Goal: Task Accomplishment & Management: Manage account settings

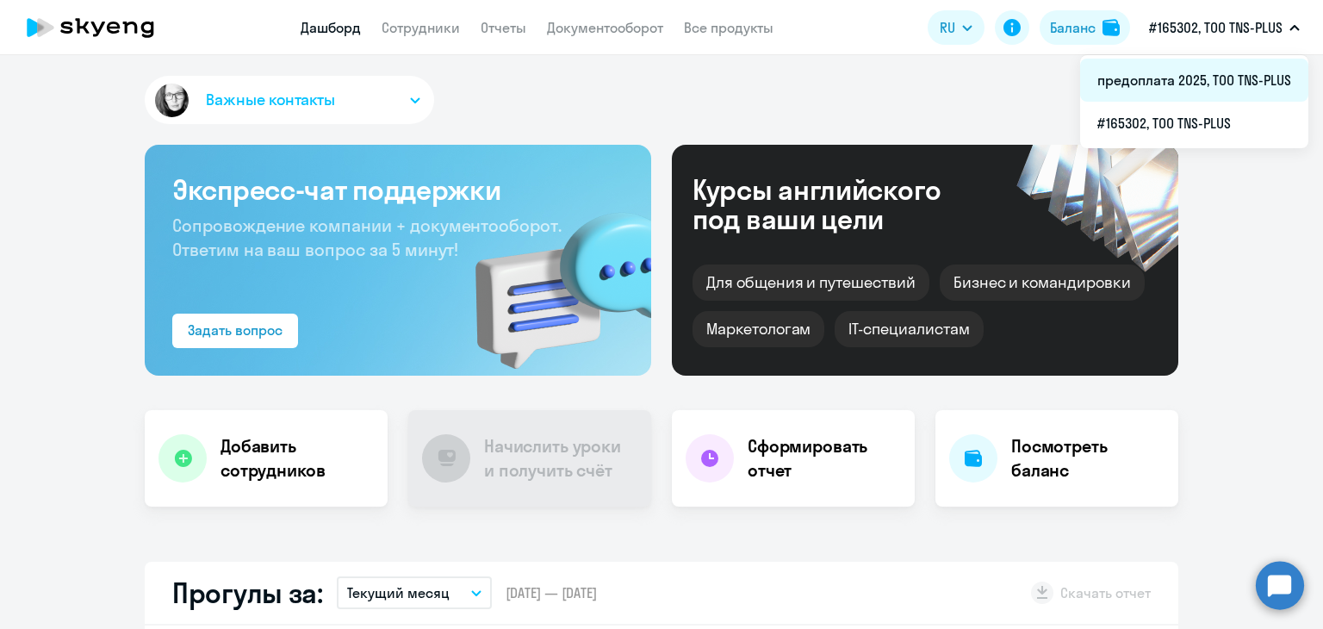
click at [1169, 74] on li "предоплата 2025, ТОО TNS-PLUS" at bounding box center [1194, 80] width 228 height 43
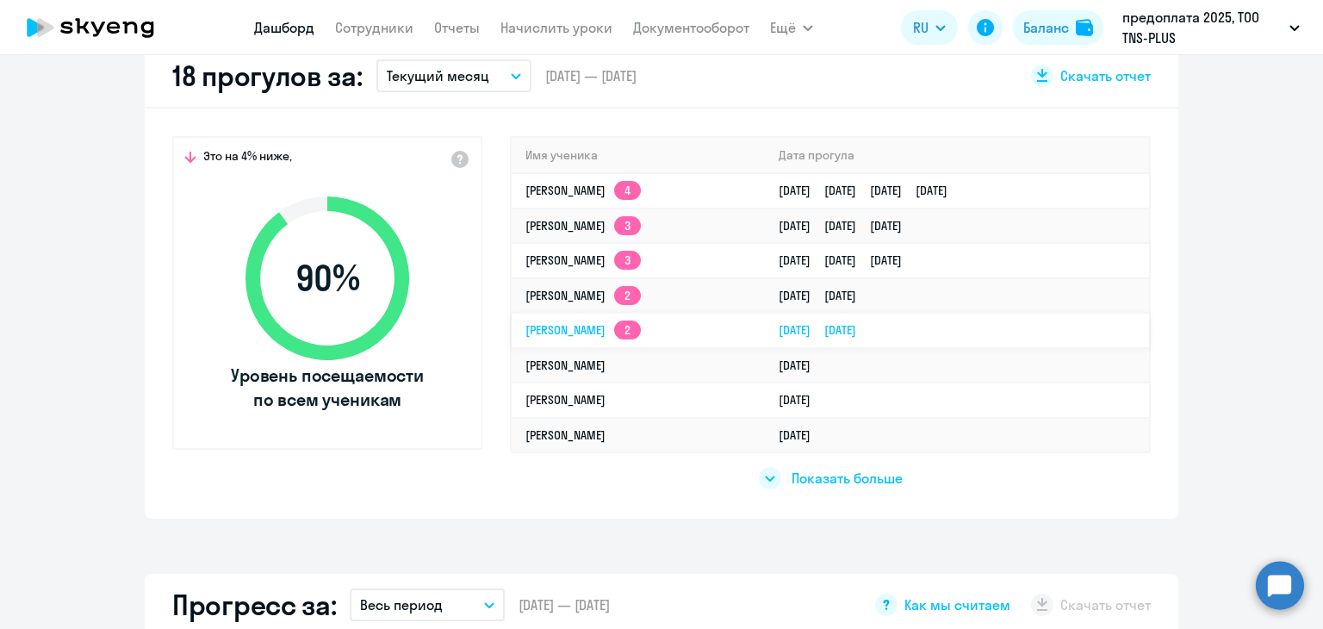
scroll to position [603, 0]
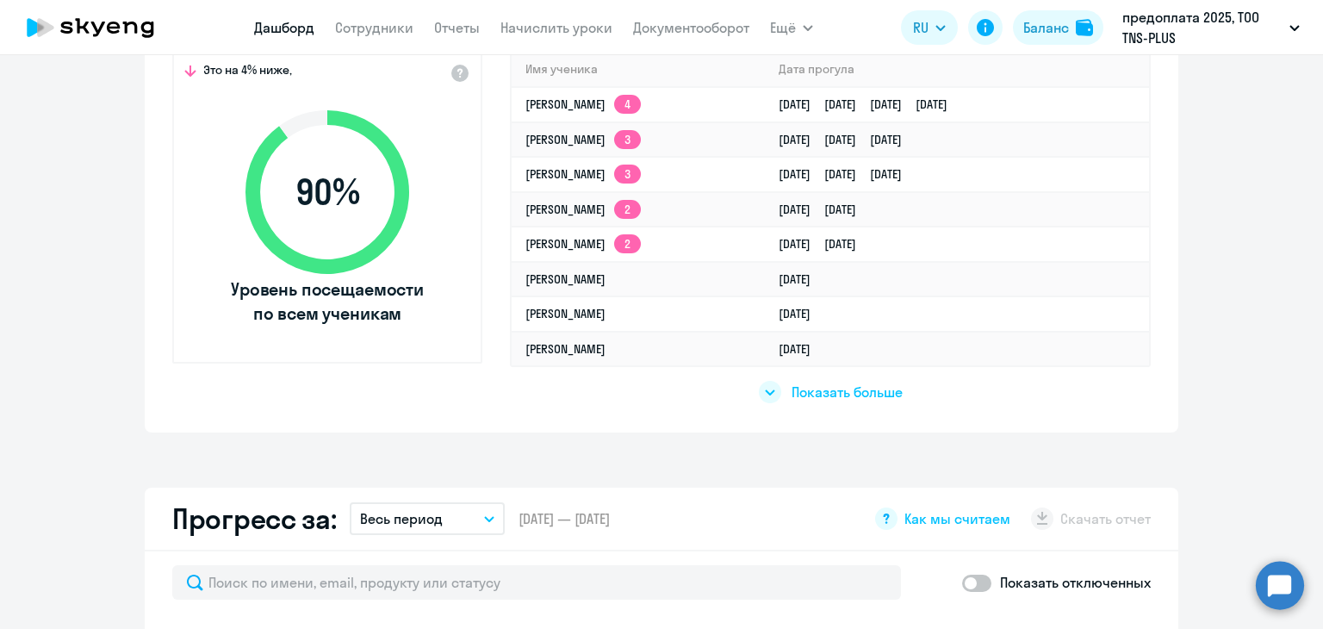
select select "30"
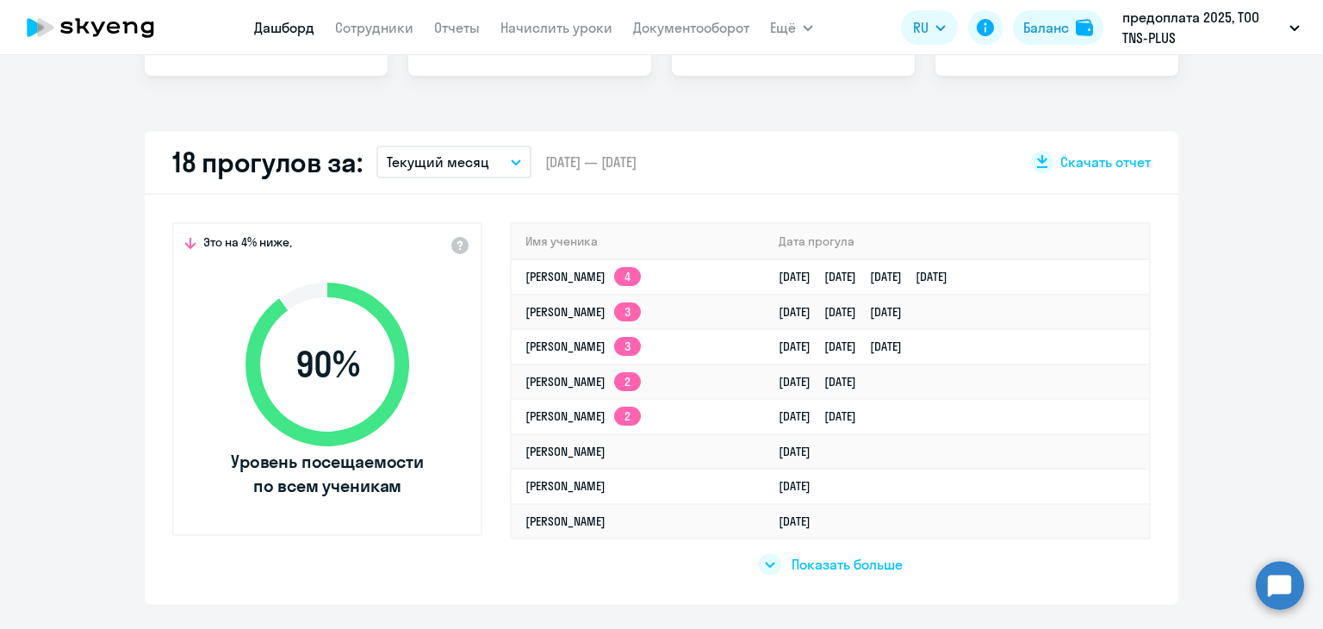
click at [496, 197] on div "Это на 4% ниже, 90 % Уровень посещаемости по всем ученикам Имя ученика Дата про…" at bounding box center [662, 400] width 1034 height 410
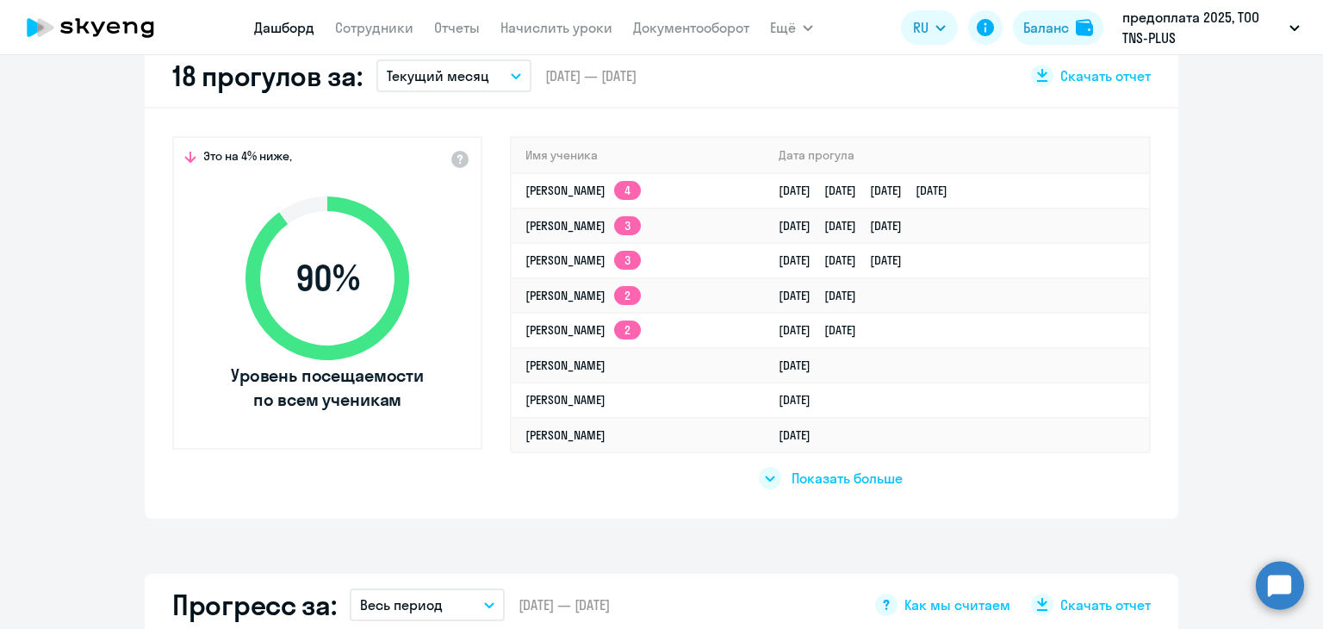
click at [1190, 338] on app-truancy-attendance-dashboard "18 прогулов за: Текущий месяц – [DATE] — [DATE] Скачать отчет Это на 4% ниже, 9…" at bounding box center [661, 282] width 1323 height 474
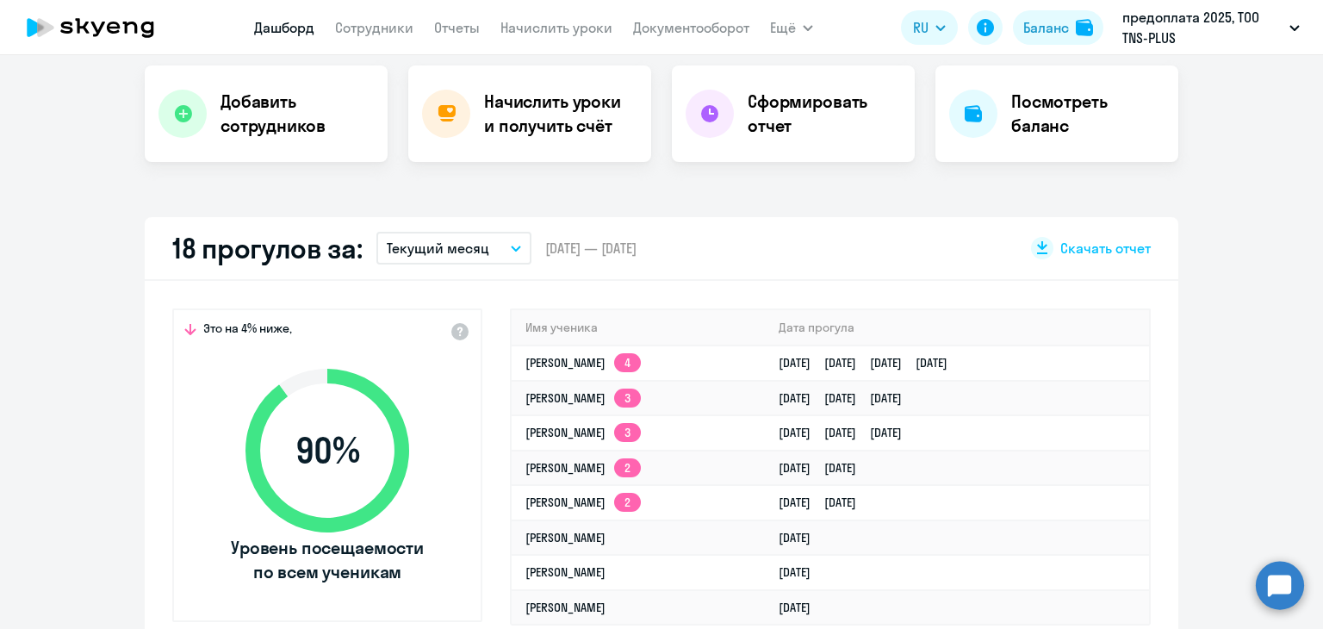
scroll to position [431, 0]
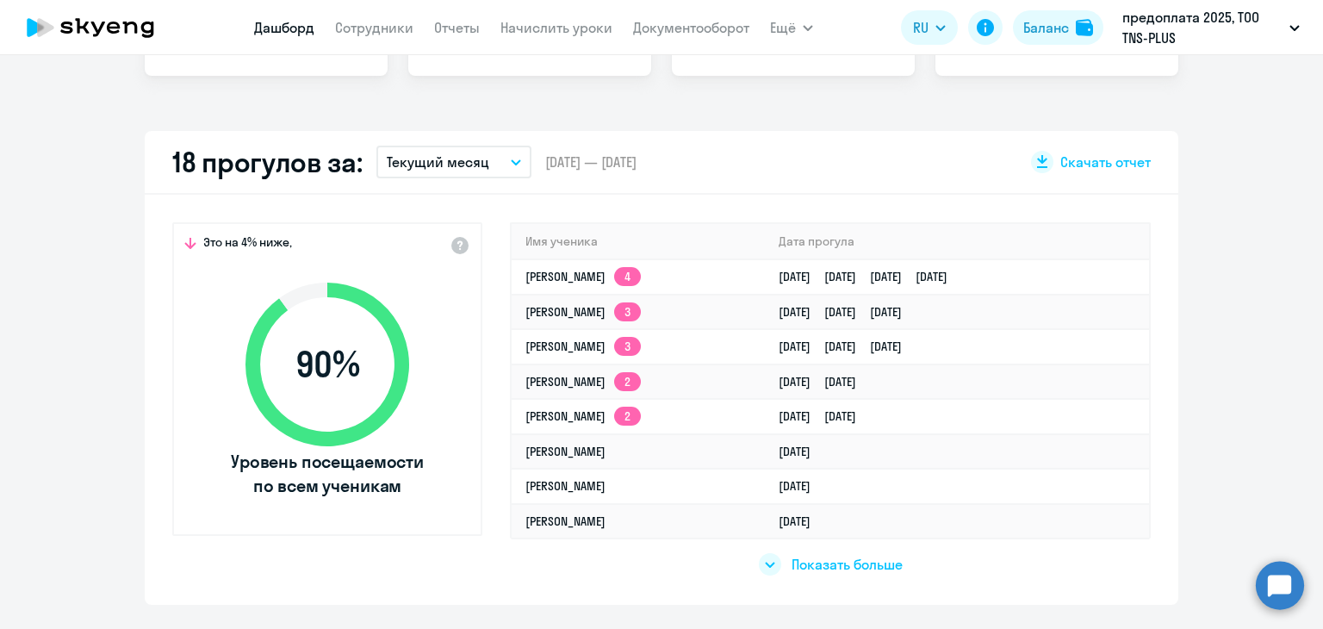
click at [508, 197] on div "Это на 4% ниже, 90 % Уровень посещаемости по всем ученикам Имя ученика Дата про…" at bounding box center [662, 400] width 1034 height 410
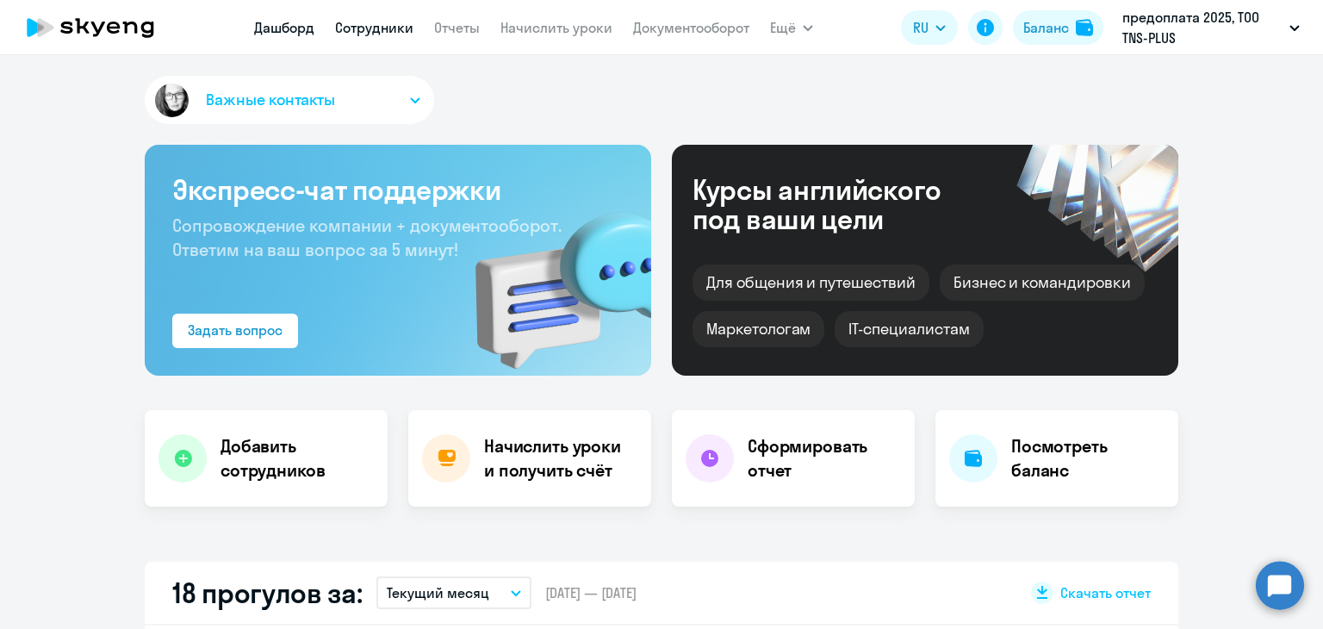
click at [374, 32] on link "Сотрудники" at bounding box center [374, 27] width 78 height 17
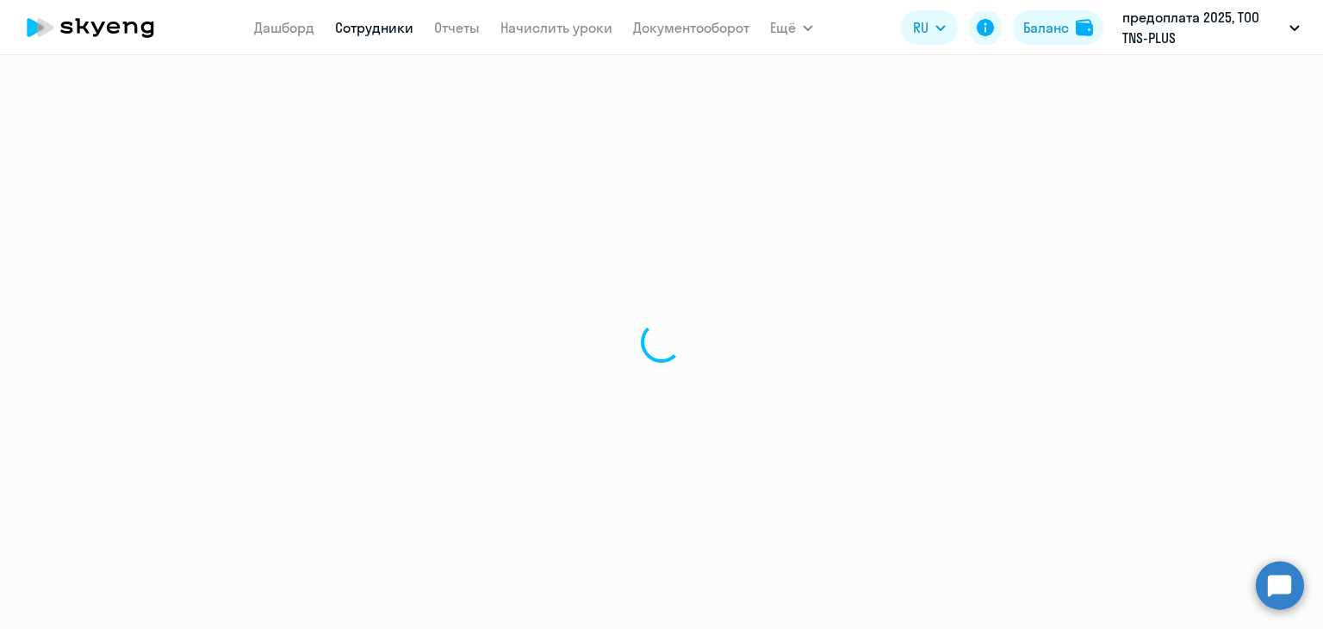
select select "30"
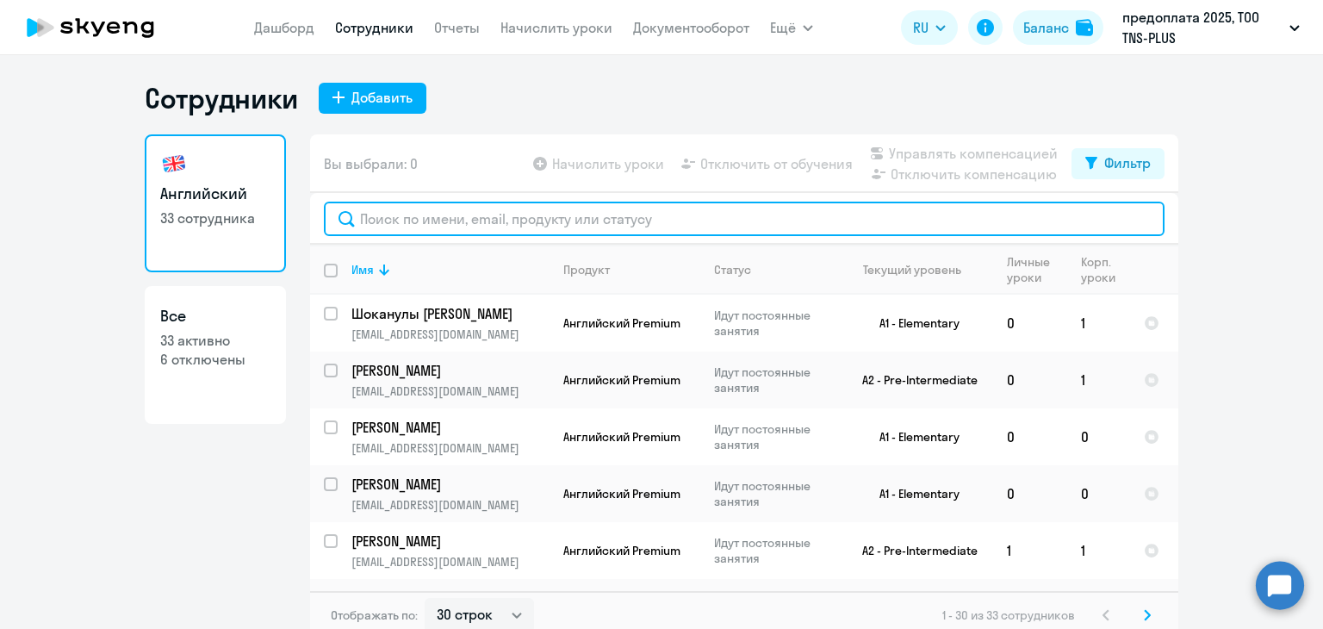
click at [558, 213] on input "text" at bounding box center [744, 219] width 841 height 34
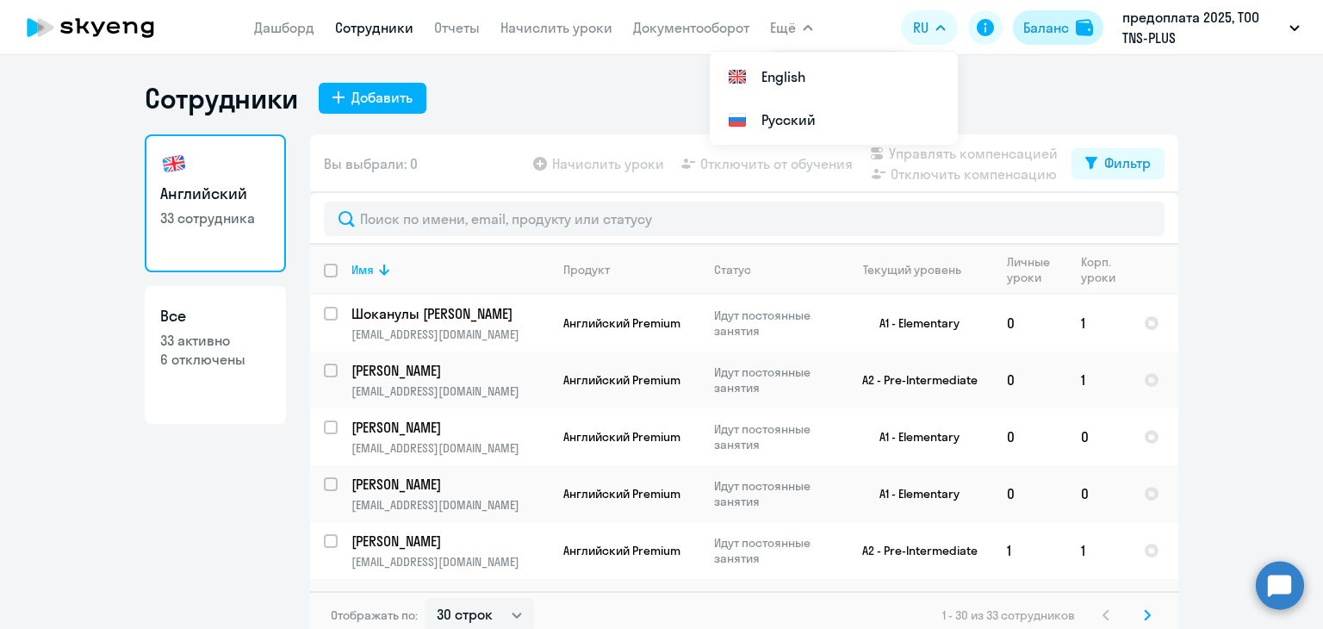
click at [1018, 40] on button "Баланс" at bounding box center [1058, 27] width 90 height 34
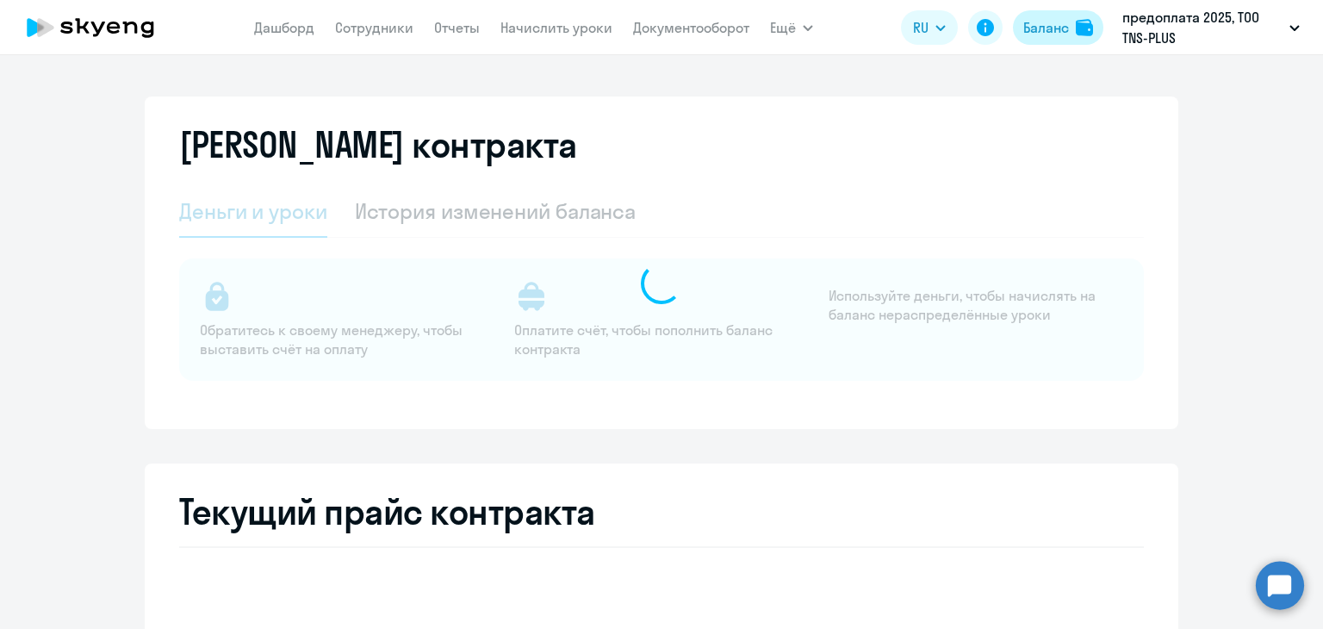
select select "english_adult_not_native_speaker"
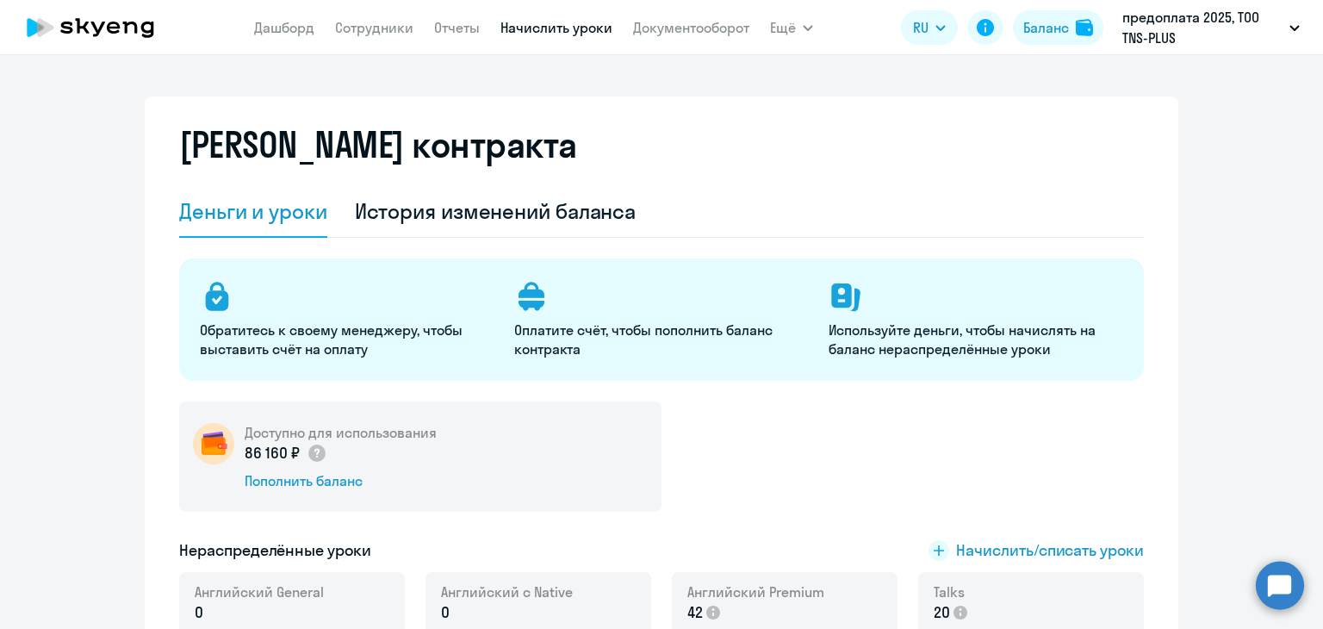
click at [510, 26] on link "Начислить уроки" at bounding box center [556, 27] width 112 height 17
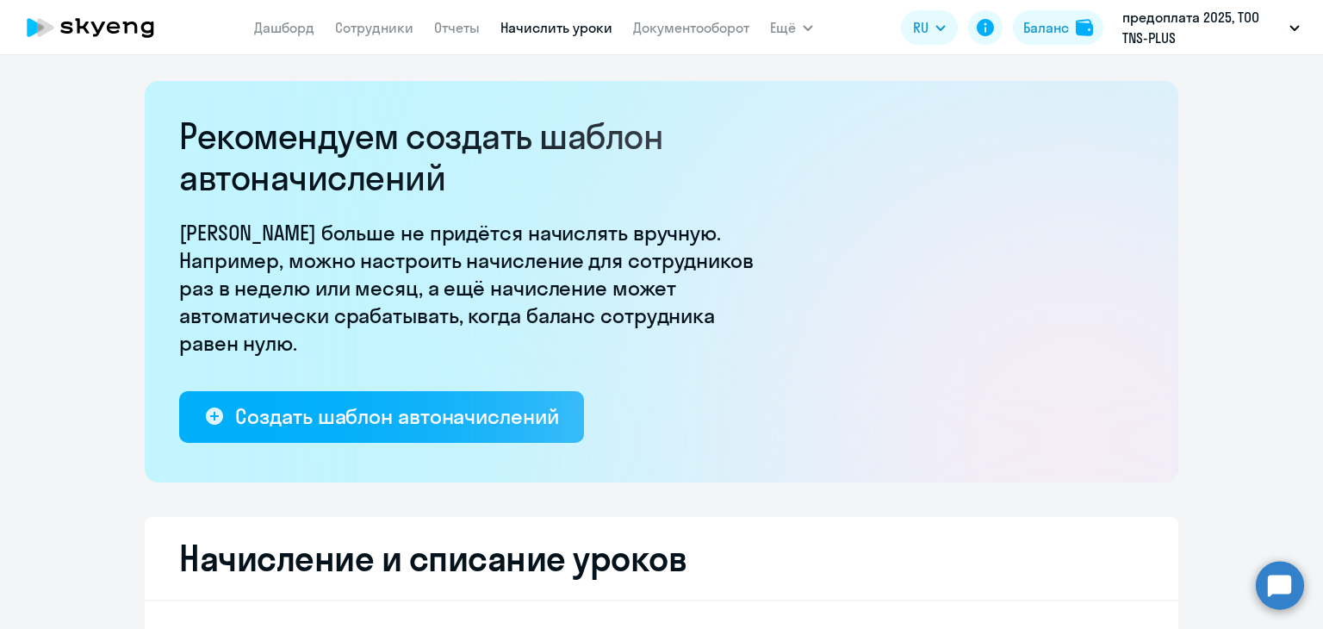
select select "10"
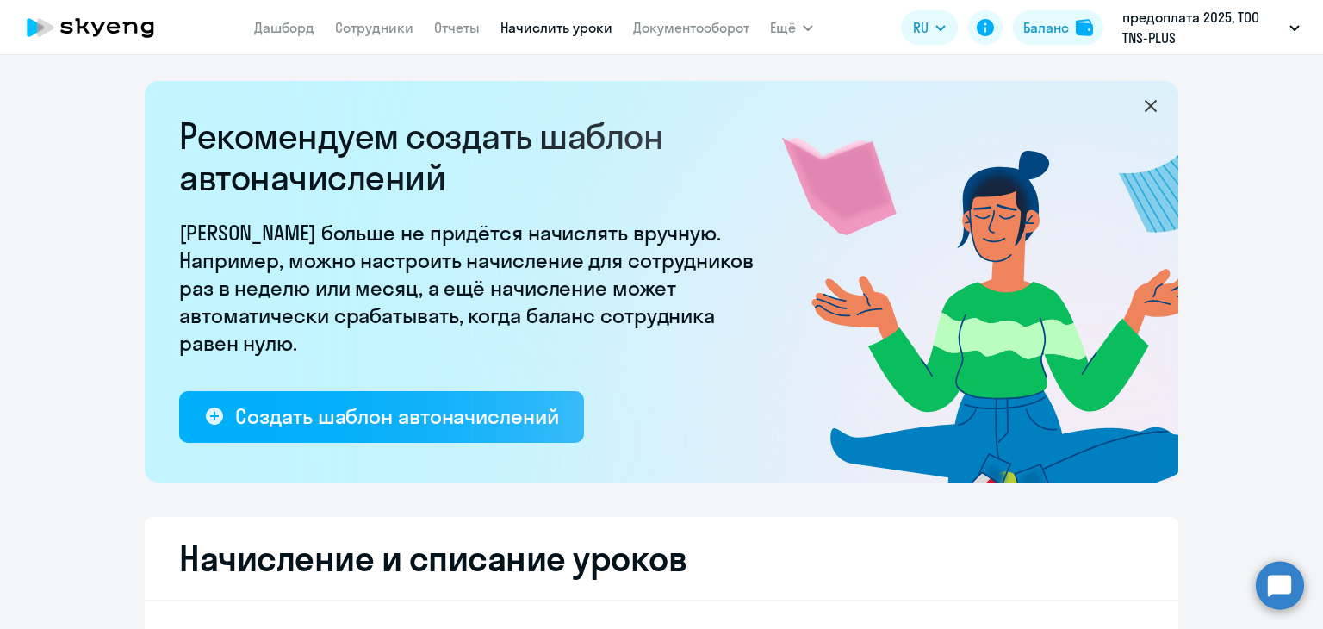
scroll to position [431, 0]
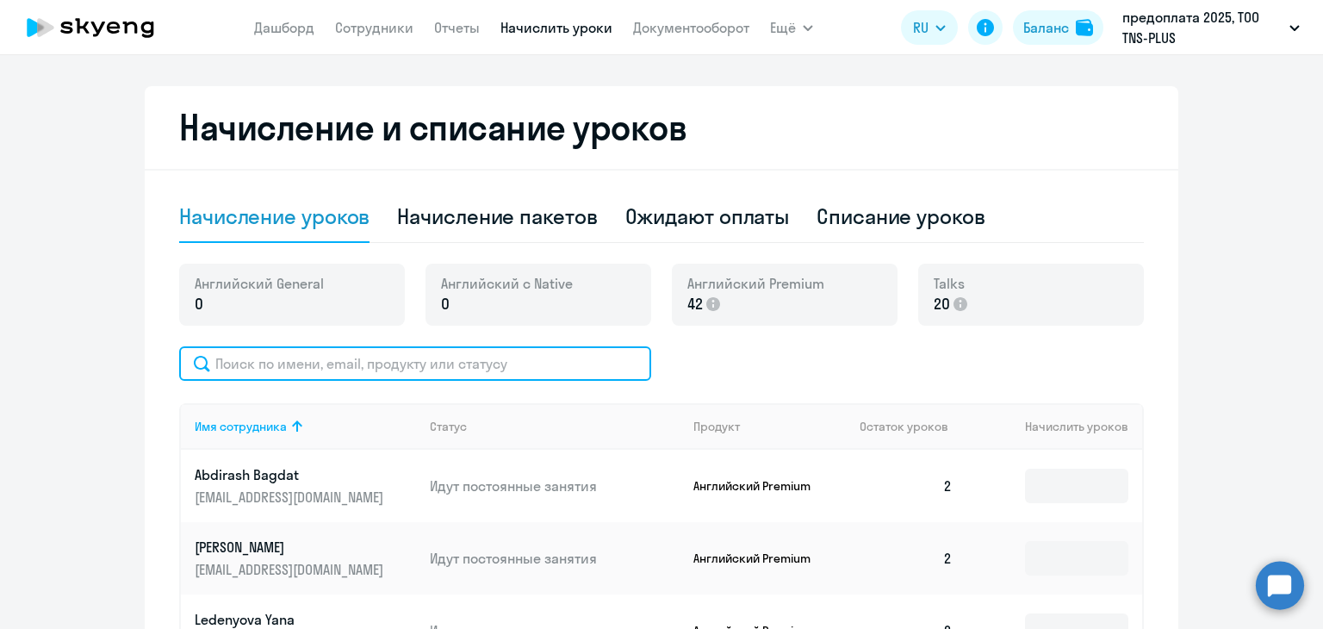
click at [387, 369] on input "text" at bounding box center [415, 363] width 472 height 34
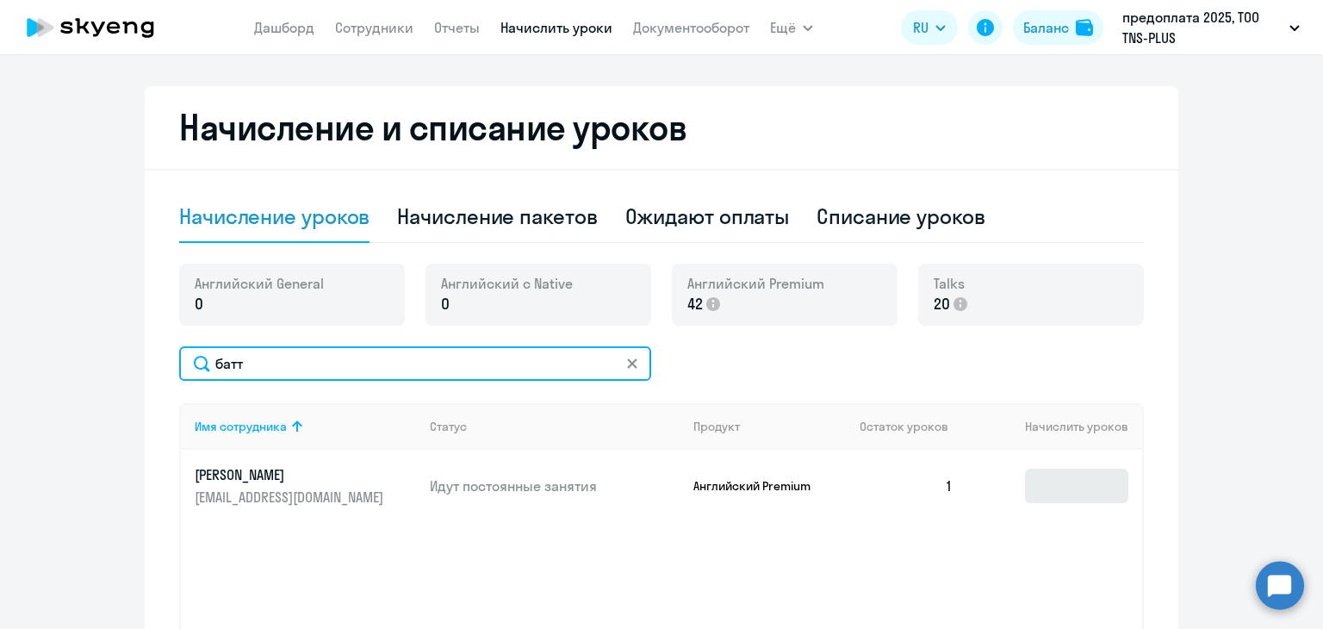
type input "батт"
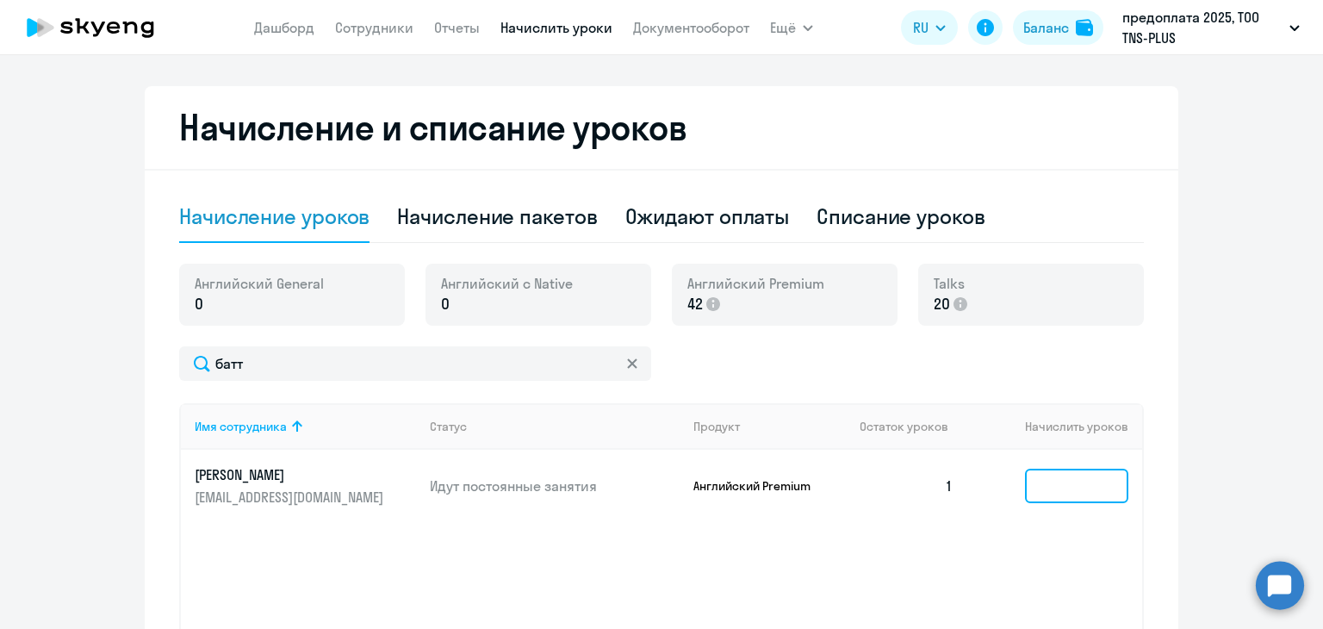
click at [1113, 493] on input at bounding box center [1076, 486] width 103 height 34
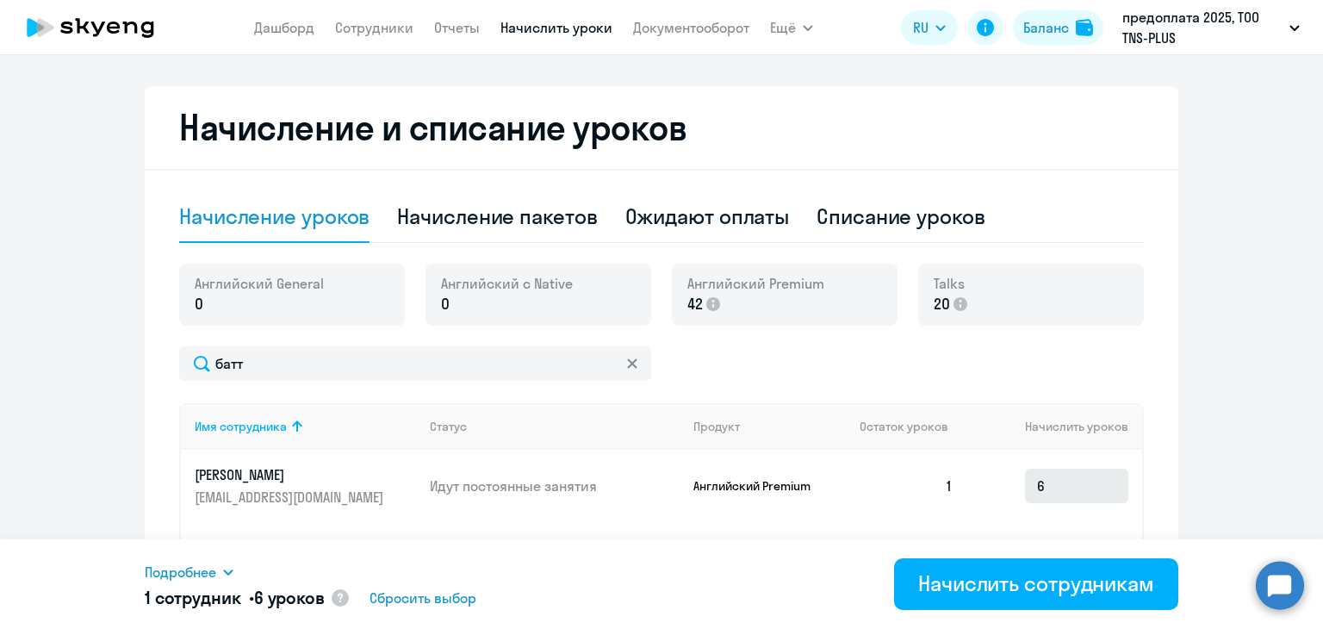
drag, startPoint x: 1086, startPoint y: 580, endPoint x: 1074, endPoint y: 487, distance: 92.9
click at [1075, 489] on body "[PERSON_NAME] Отчеты Начислить уроки Документооборот Ещё Все продукты Дашборд С…" at bounding box center [661, 314] width 1323 height 629
drag, startPoint x: 1074, startPoint y: 487, endPoint x: 962, endPoint y: 490, distance: 112.0
click at [966, 490] on td "6" at bounding box center [1054, 486] width 176 height 72
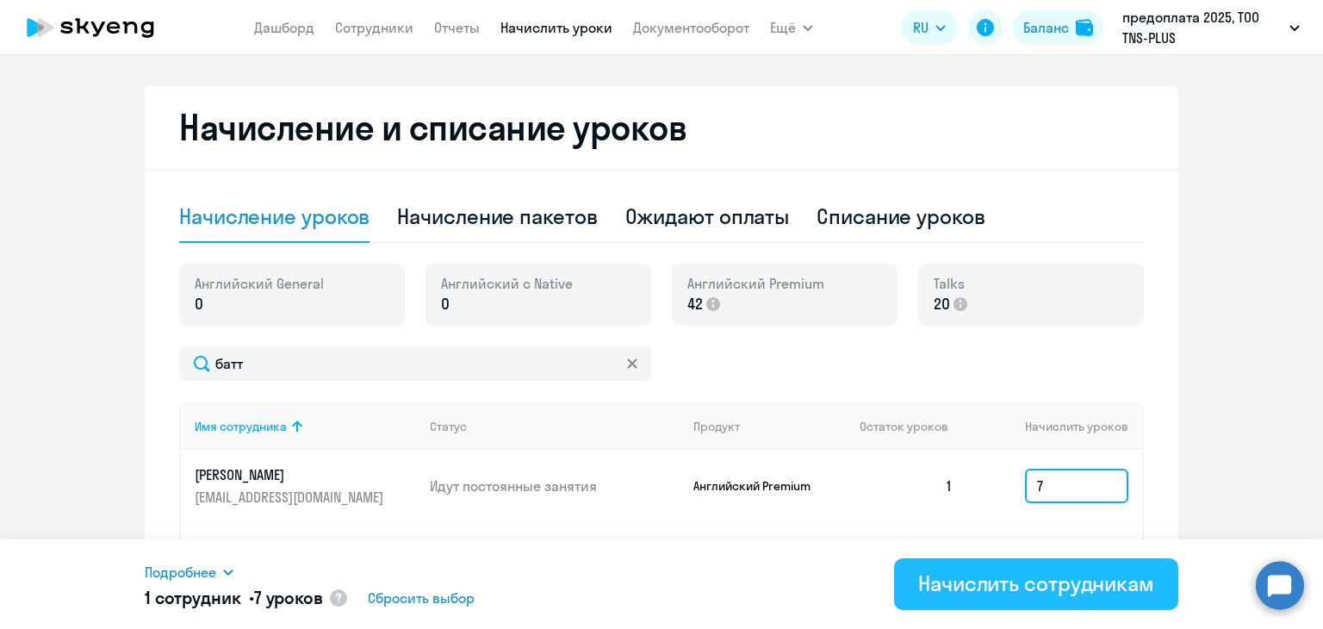
type input "7"
click at [978, 578] on div "Начислить сотрудникам" at bounding box center [1036, 583] width 236 height 28
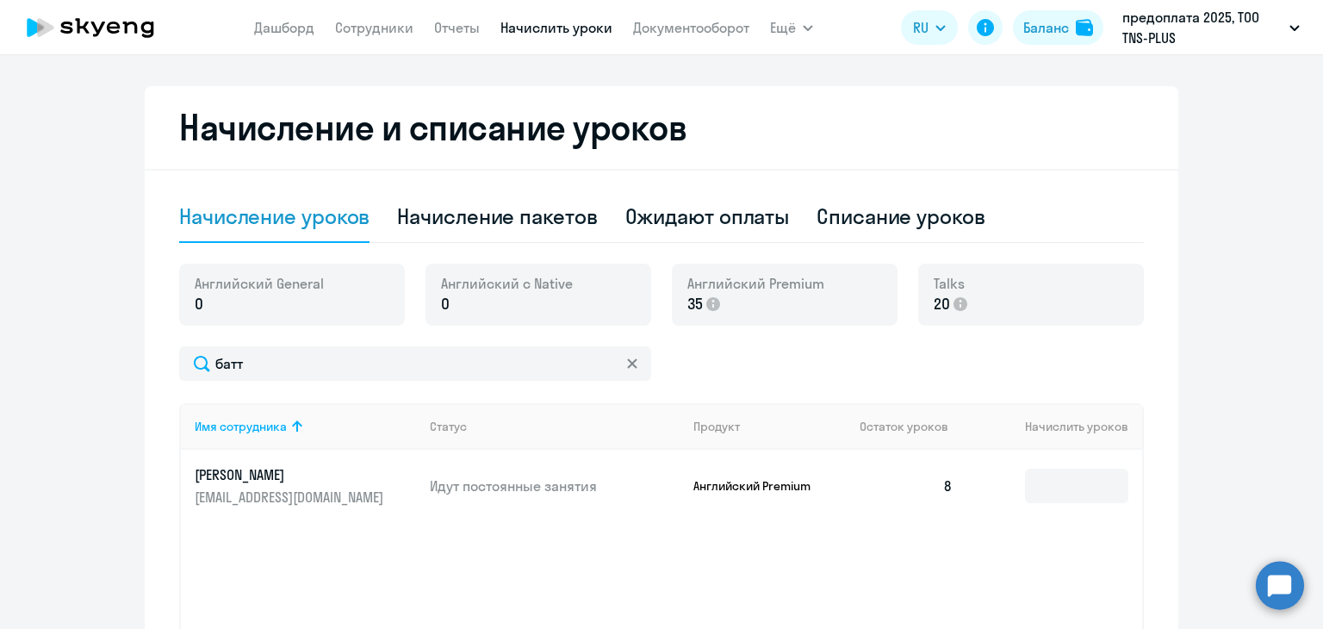
click at [1195, 225] on ng-component "Рекомендуем создать шаблон автоначислений Уроки больше не придётся начислять вр…" at bounding box center [661, 193] width 1323 height 1087
drag, startPoint x: 320, startPoint y: 38, endPoint x: 363, endPoint y: 30, distance: 42.9
click at [320, 37] on nav "[PERSON_NAME] Отчеты Начислить уроки Документооборот" at bounding box center [501, 27] width 495 height 34
click at [363, 30] on link "Сотрудники" at bounding box center [374, 27] width 78 height 17
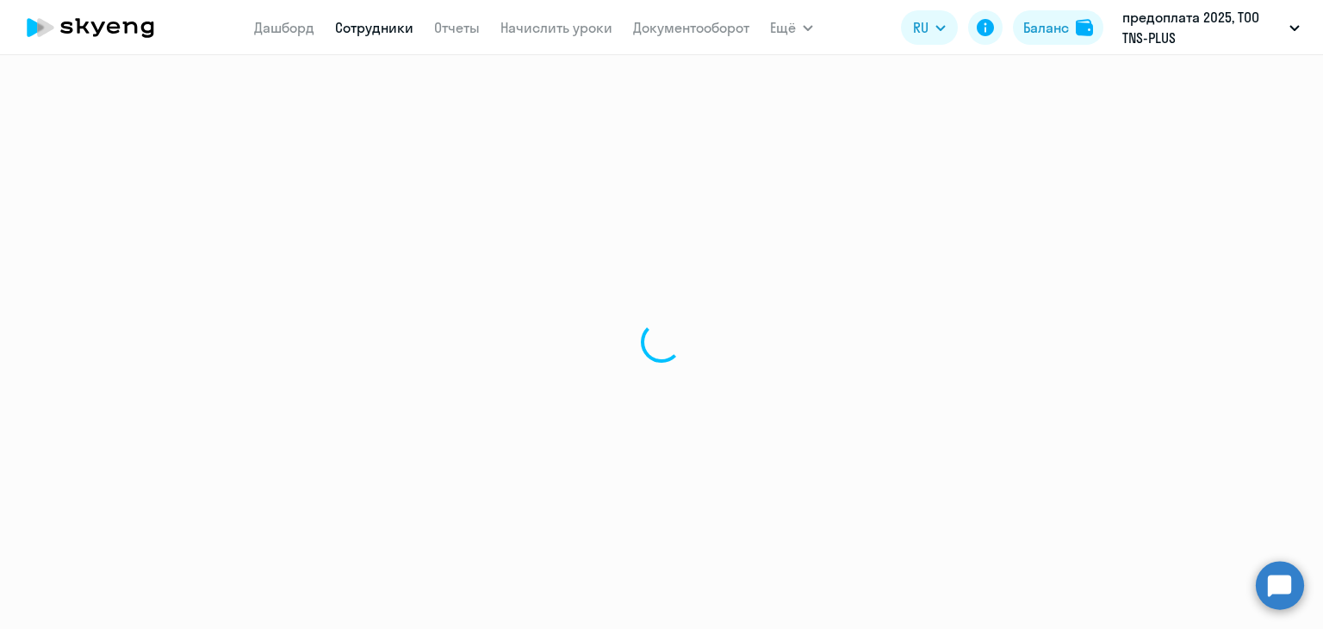
select select "30"
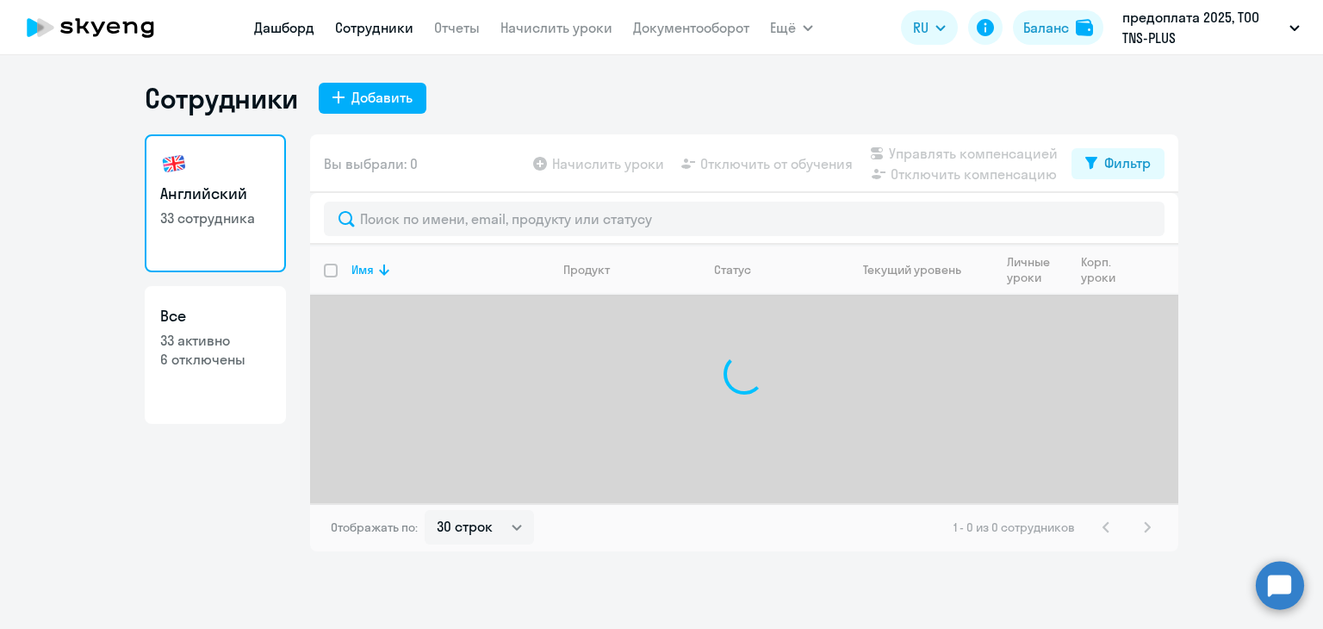
click at [293, 19] on link "Дашборд" at bounding box center [284, 27] width 60 height 17
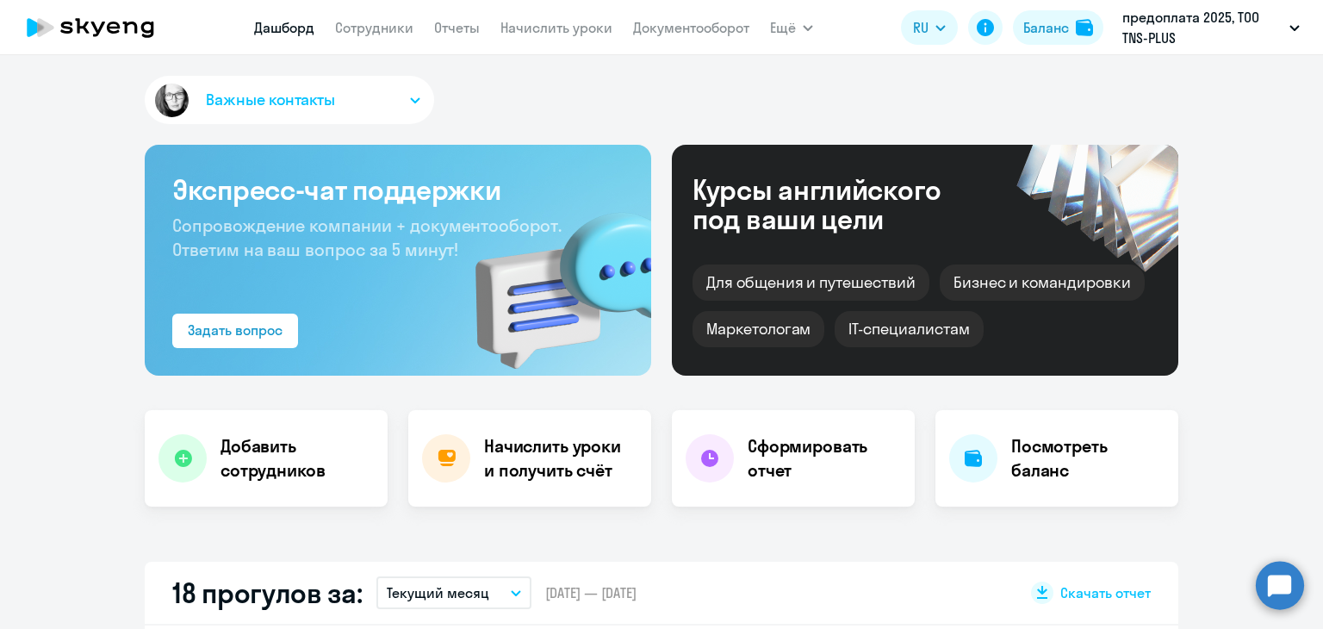
scroll to position [517, 0]
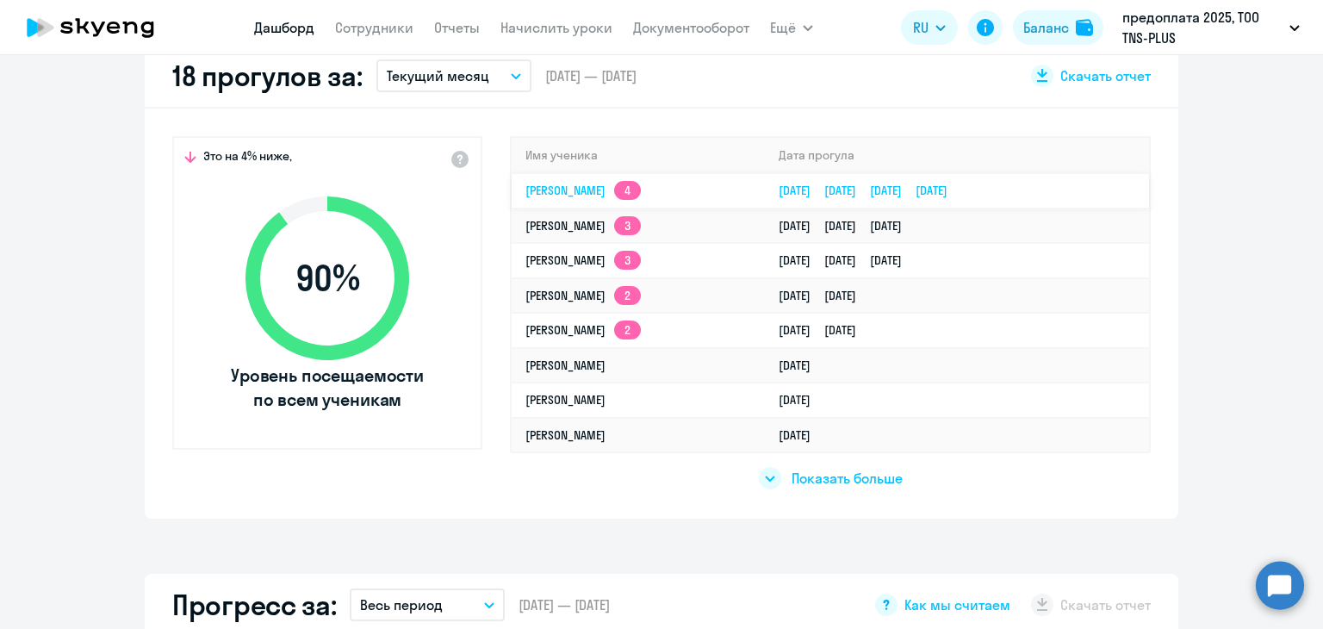
select select "30"
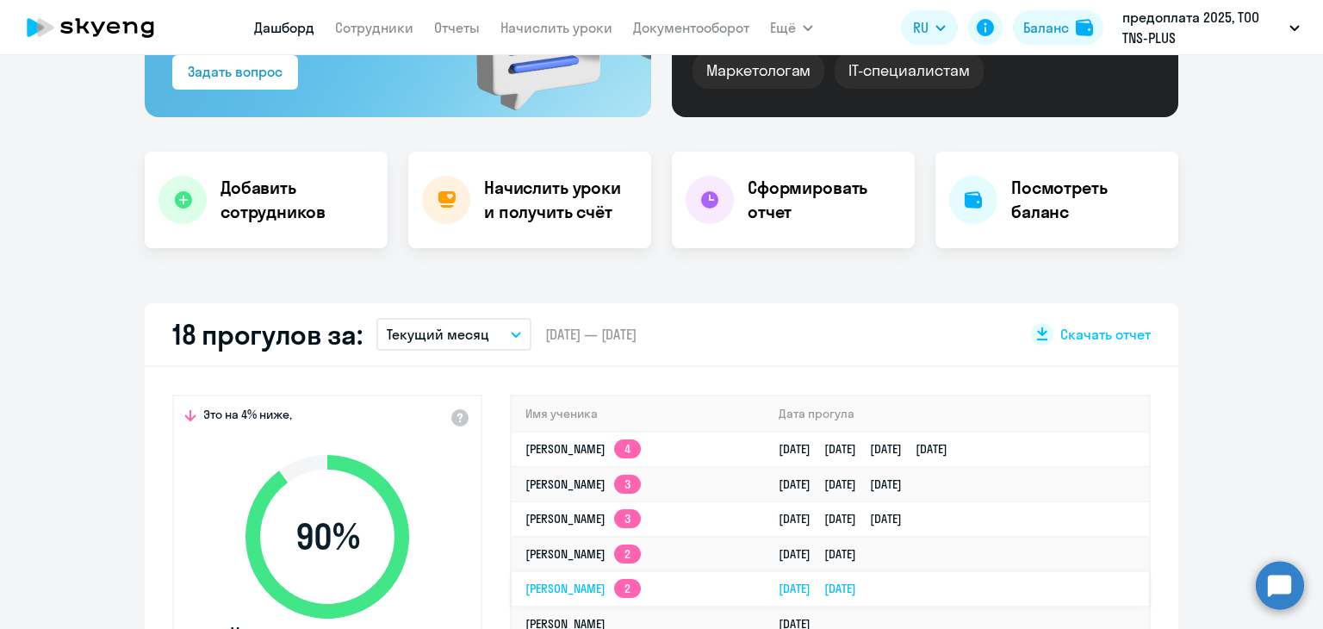
scroll to position [345, 0]
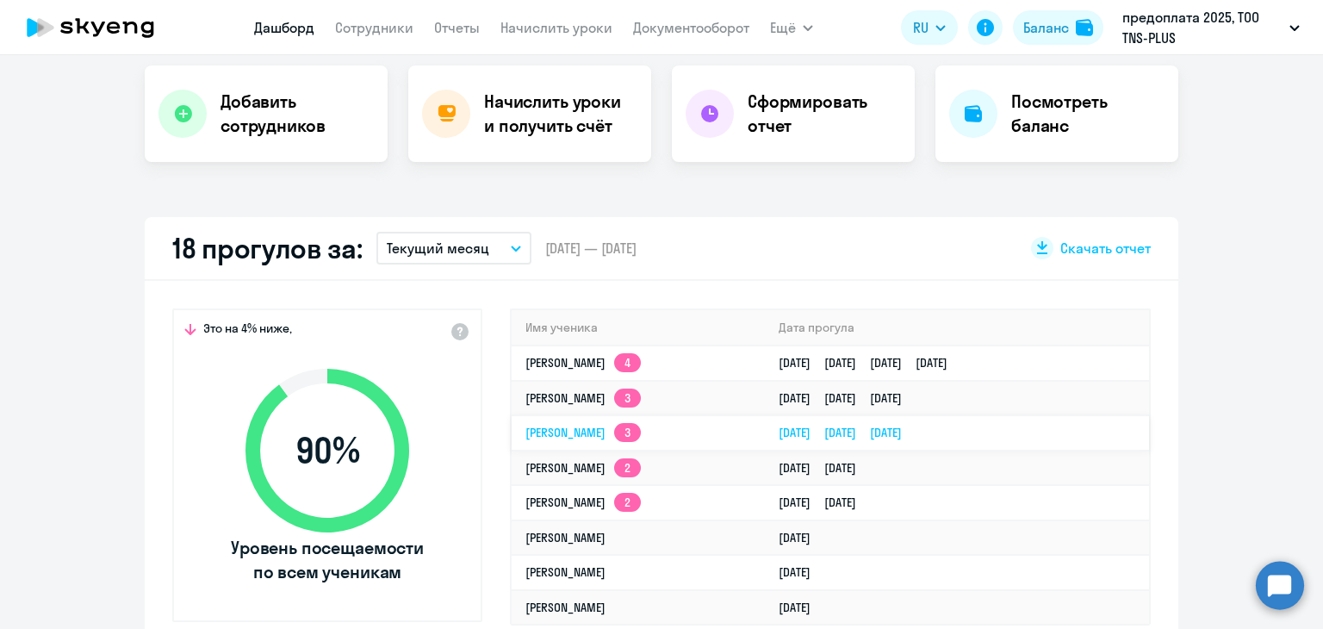
click at [562, 425] on link "[PERSON_NAME] 3" at bounding box center [582, 433] width 115 height 16
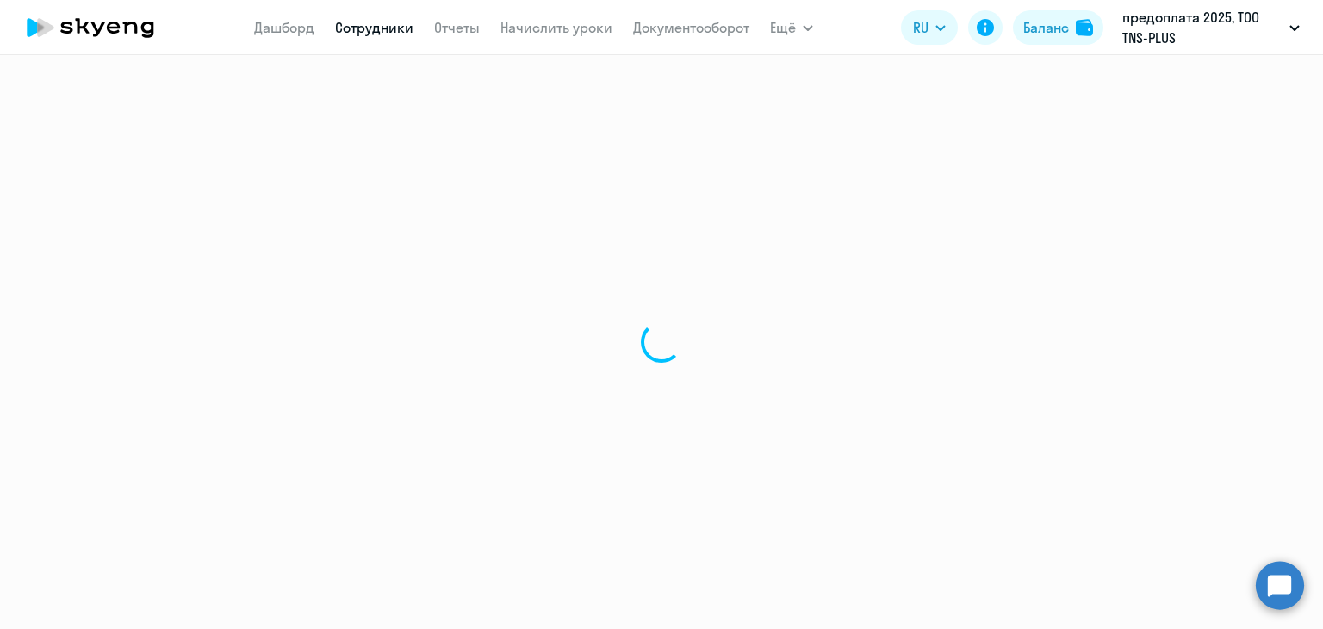
select select "english"
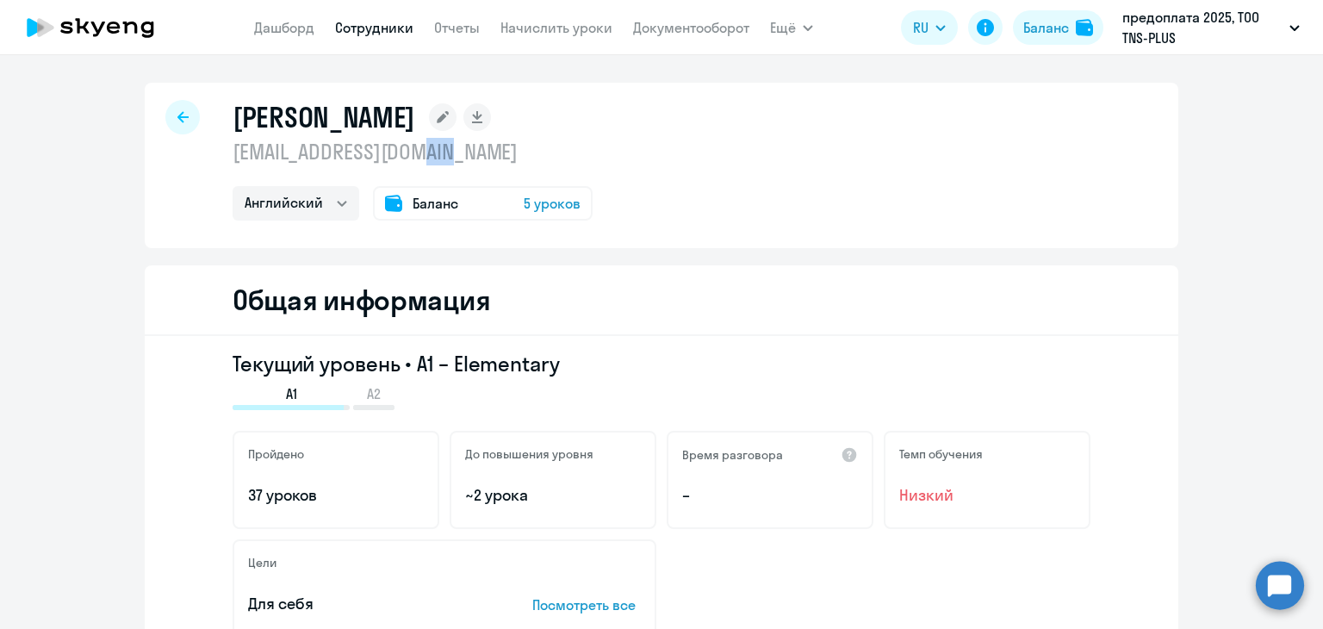
drag, startPoint x: 425, startPoint y: 150, endPoint x: 451, endPoint y: 152, distance: 26.0
click at [449, 152] on p "[EMAIL_ADDRESS][DOMAIN_NAME]" at bounding box center [413, 152] width 360 height 28
click at [460, 152] on p "[EMAIL_ADDRESS][DOMAIN_NAME]" at bounding box center [413, 152] width 360 height 28
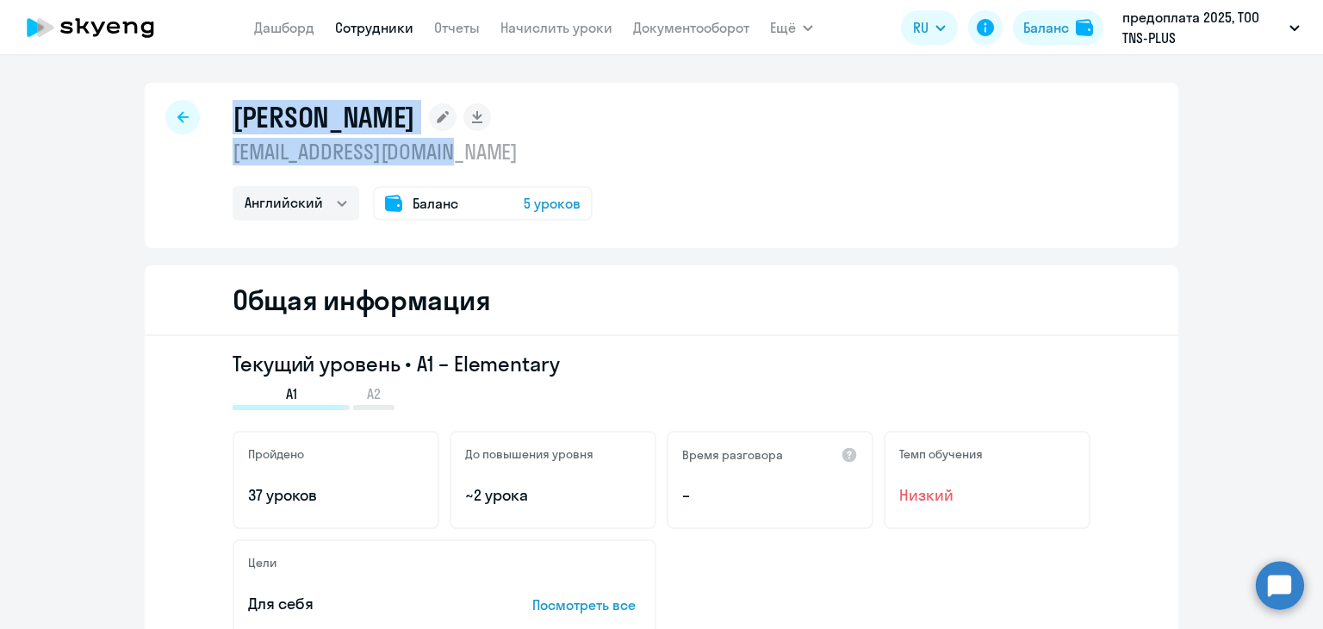
drag, startPoint x: 480, startPoint y: 153, endPoint x: 172, endPoint y: 152, distance: 307.5
click at [172, 152] on div "[PERSON_NAME] [EMAIL_ADDRESS][DOMAIN_NAME] Английский Баланс 5 уроков" at bounding box center [662, 165] width 1034 height 165
click at [312, 135] on div "[PERSON_NAME] [EMAIL_ADDRESS][DOMAIN_NAME] Английский Баланс 5 уроков" at bounding box center [413, 160] width 360 height 121
drag, startPoint x: 220, startPoint y: 155, endPoint x: 577, endPoint y: 146, distance: 356.7
click at [577, 148] on div "[PERSON_NAME] [EMAIL_ADDRESS][DOMAIN_NAME] Английский Баланс 5 уроков" at bounding box center [662, 165] width 1034 height 165
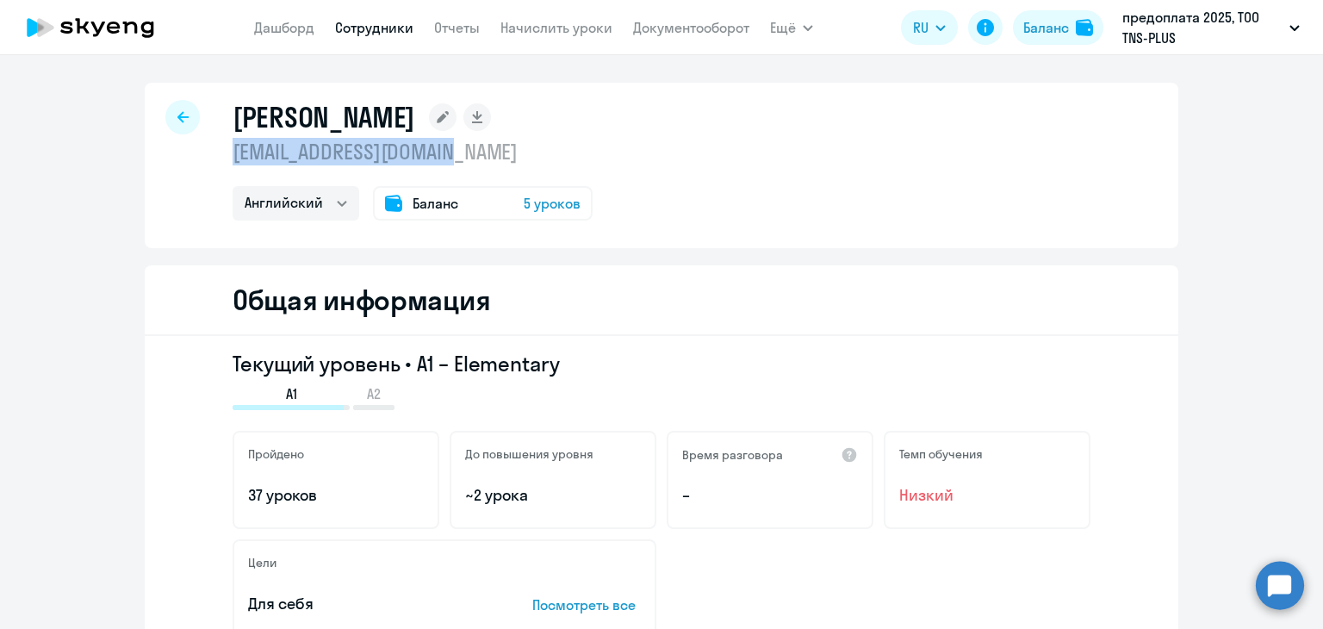
copy p "[EMAIL_ADDRESS][DOMAIN_NAME]"
click at [743, 190] on div "[PERSON_NAME] [EMAIL_ADDRESS][DOMAIN_NAME] Английский Баланс 5 уроков" at bounding box center [662, 165] width 1034 height 165
click at [178, 120] on icon at bounding box center [182, 117] width 11 height 12
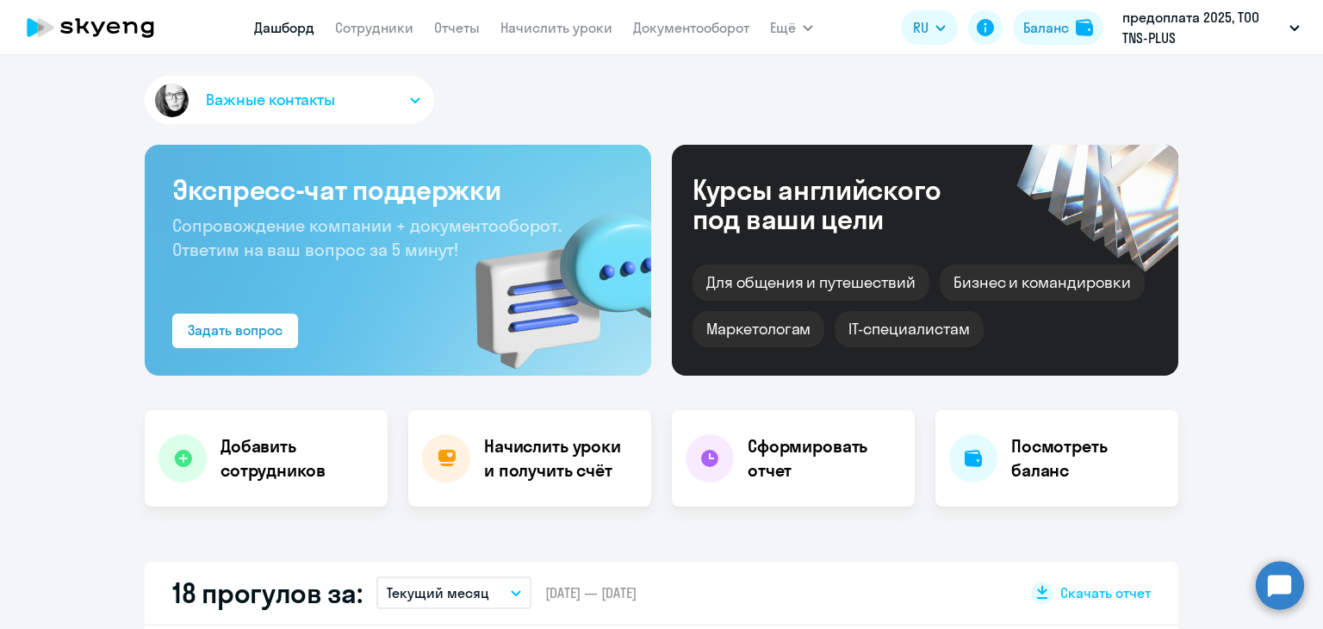
drag, startPoint x: 893, startPoint y: 89, endPoint x: 903, endPoint y: 127, distance: 39.9
click at [899, 89] on div "Важные контакты" at bounding box center [662, 103] width 1034 height 55
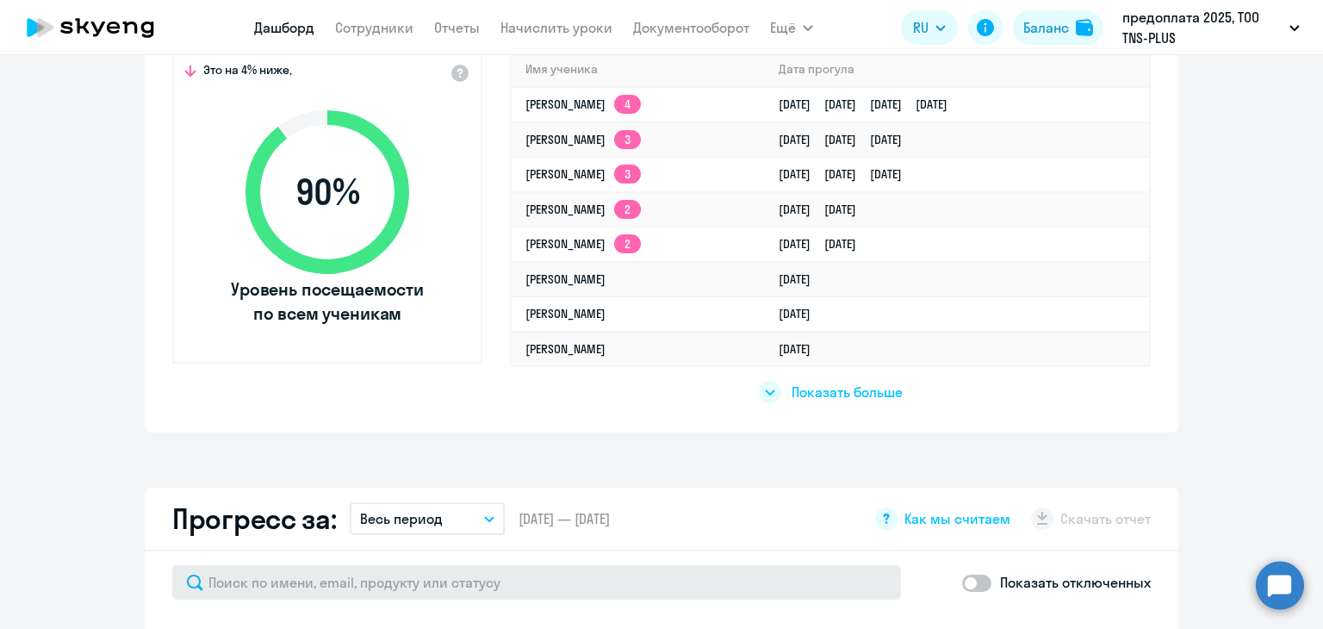
select select "30"
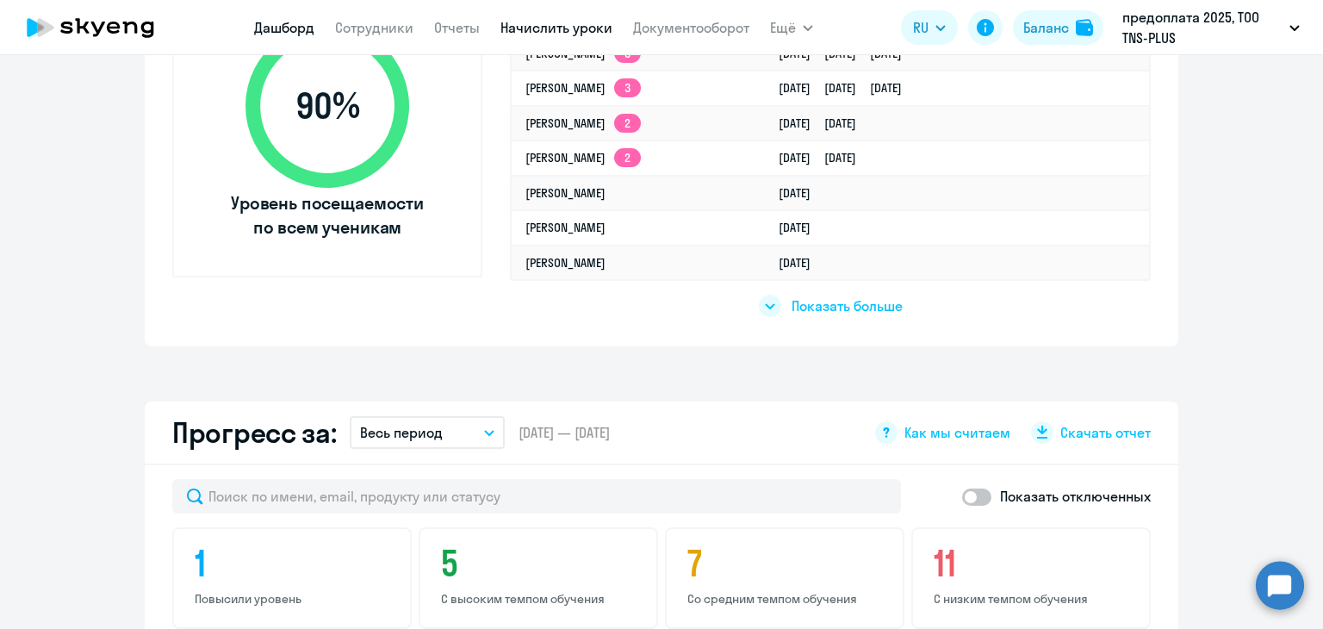
click at [547, 32] on link "Начислить уроки" at bounding box center [556, 27] width 112 height 17
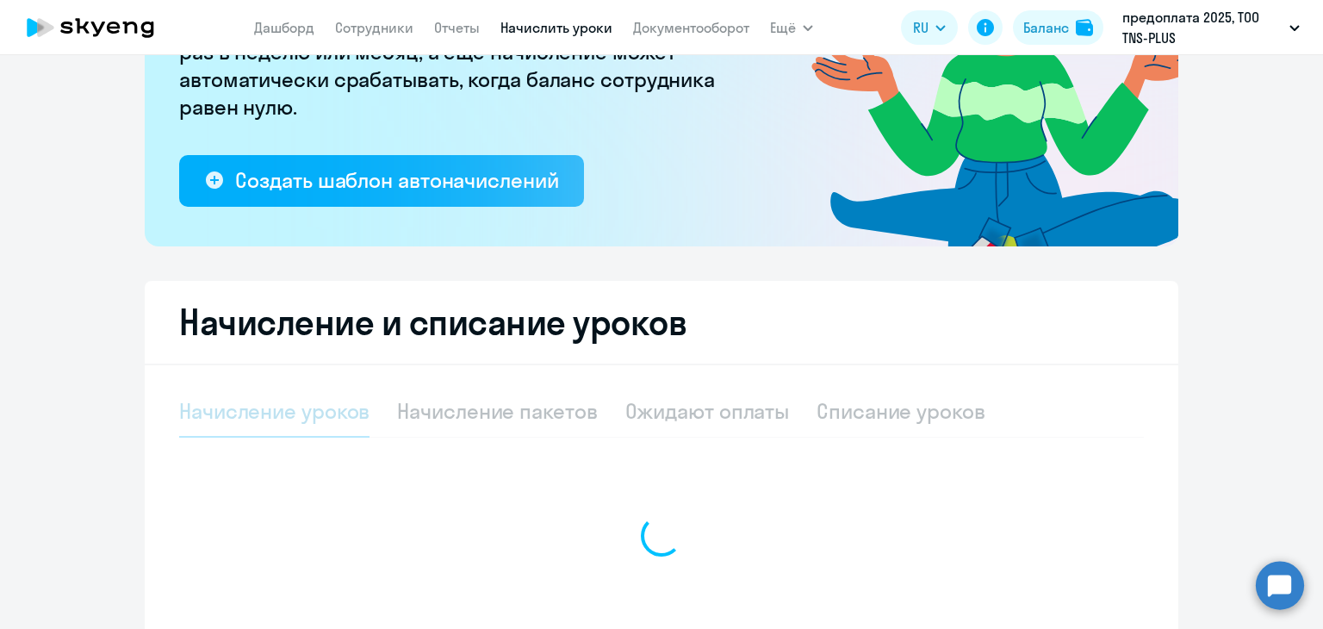
select select "10"
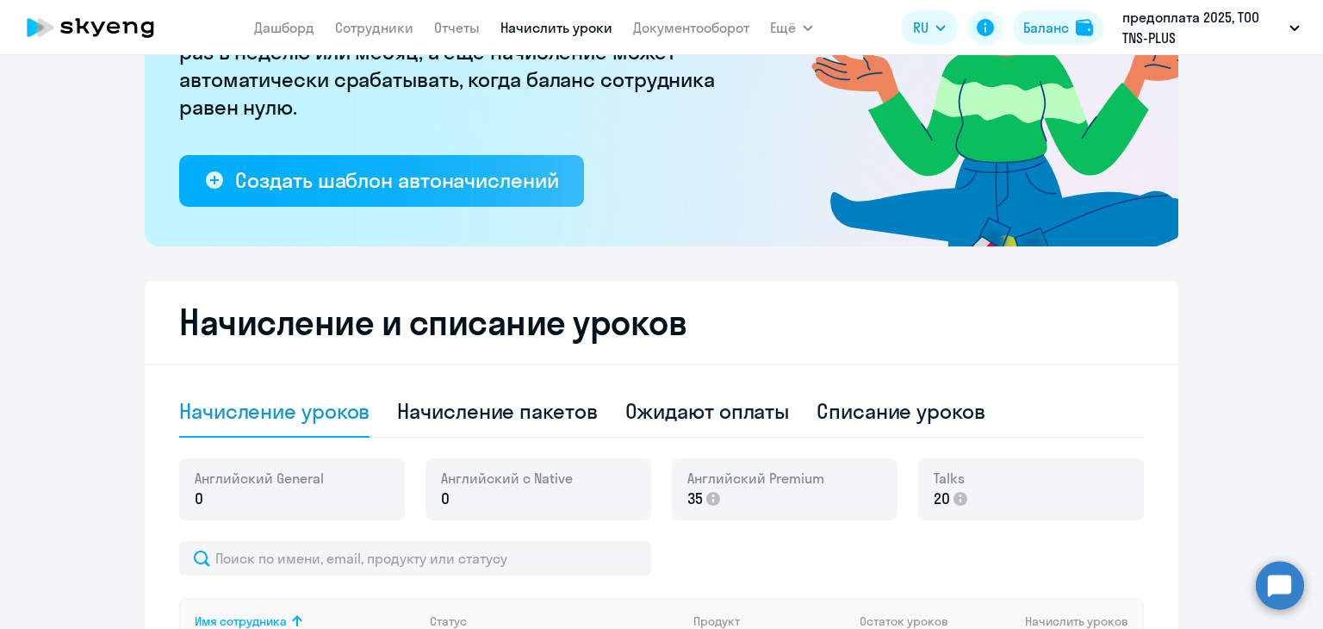
scroll to position [408, 0]
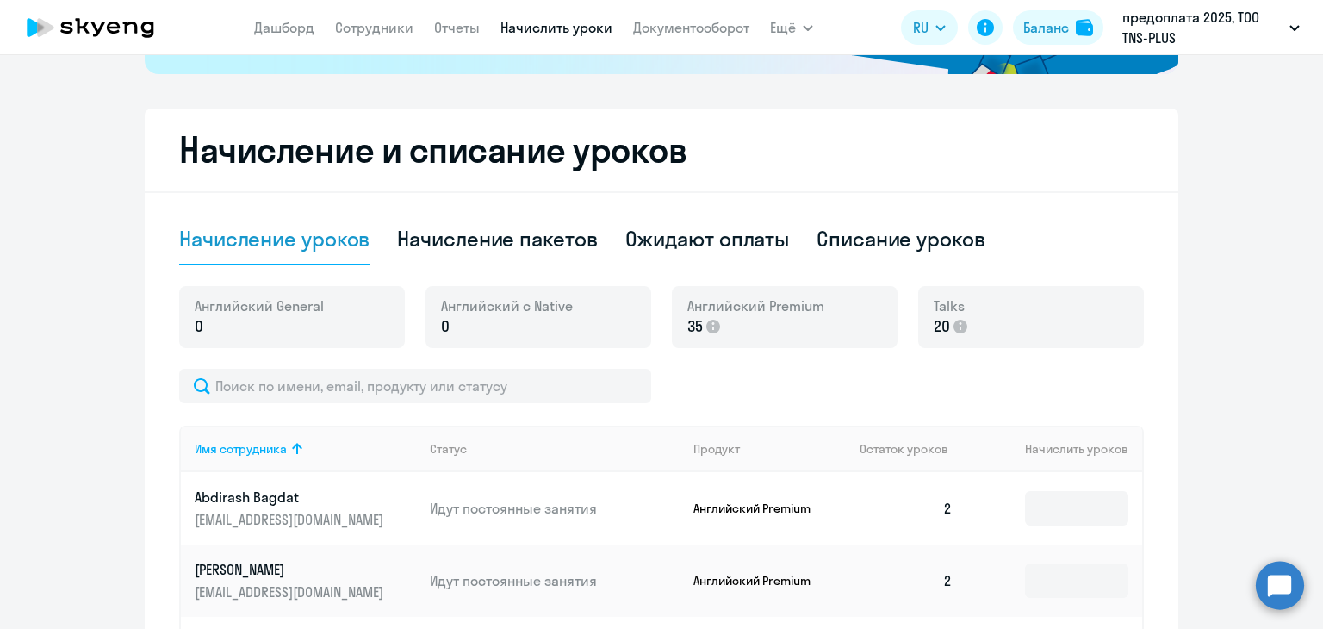
click at [787, 390] on div at bounding box center [661, 386] width 965 height 34
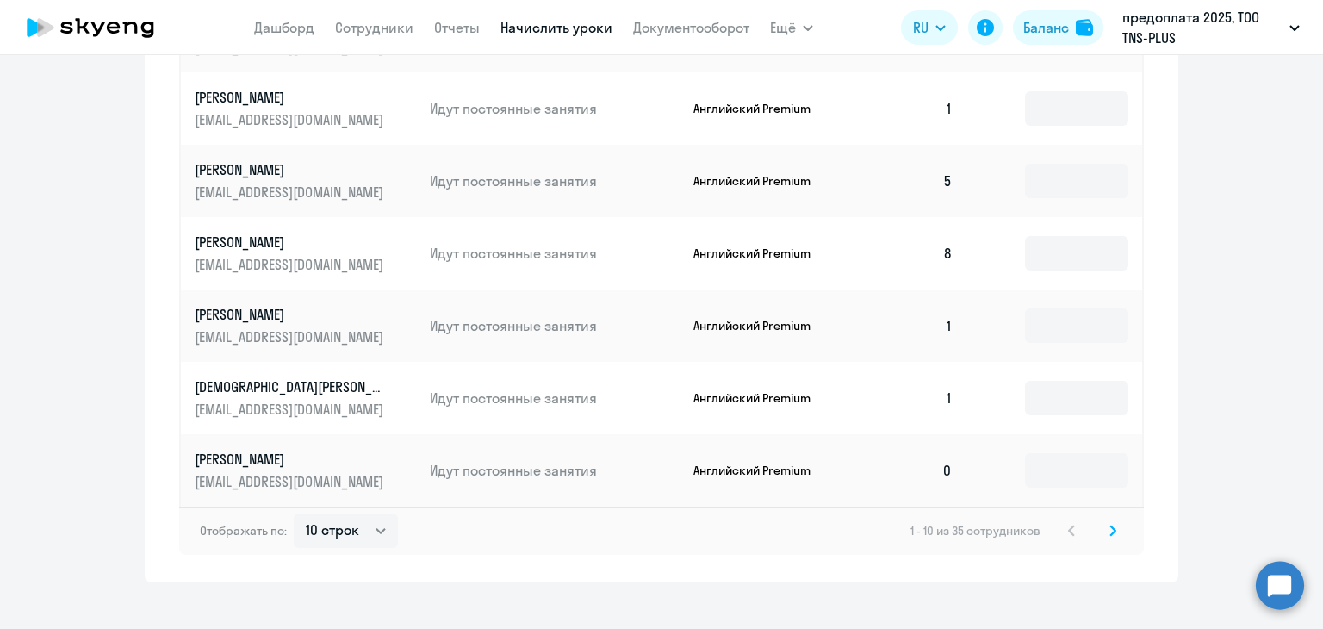
scroll to position [1120, 0]
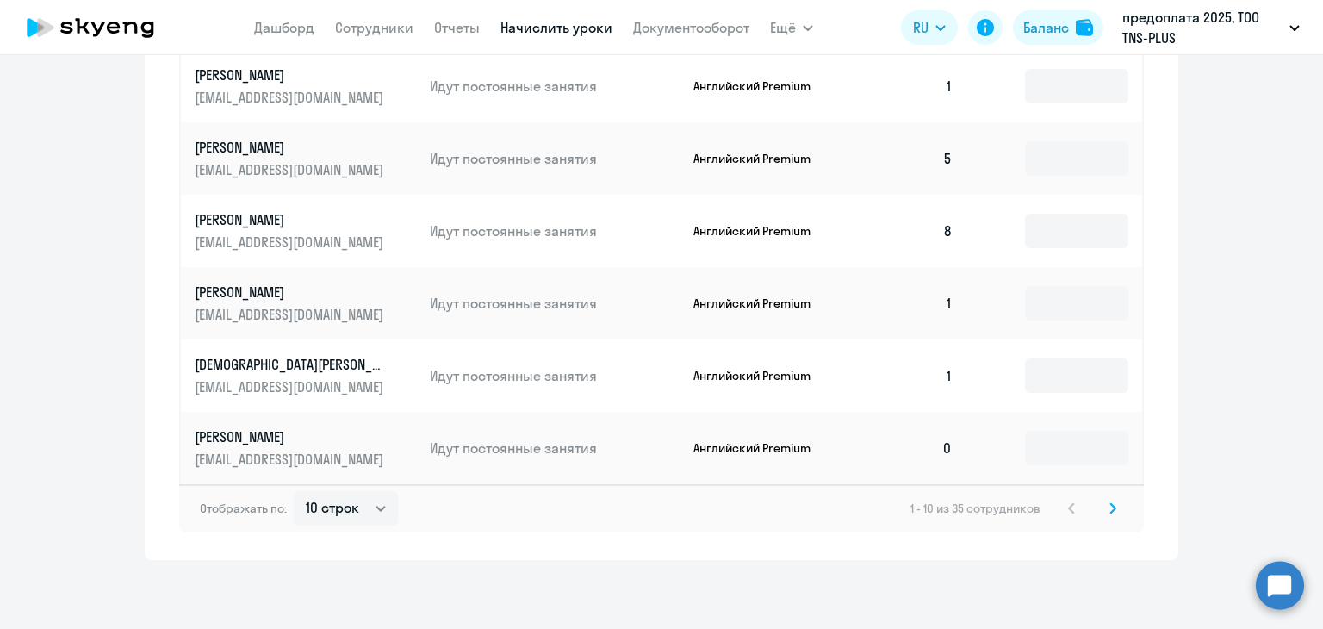
click at [1109, 509] on icon at bounding box center [1112, 508] width 7 height 12
click at [1112, 508] on svg-icon at bounding box center [1112, 508] width 21 height 21
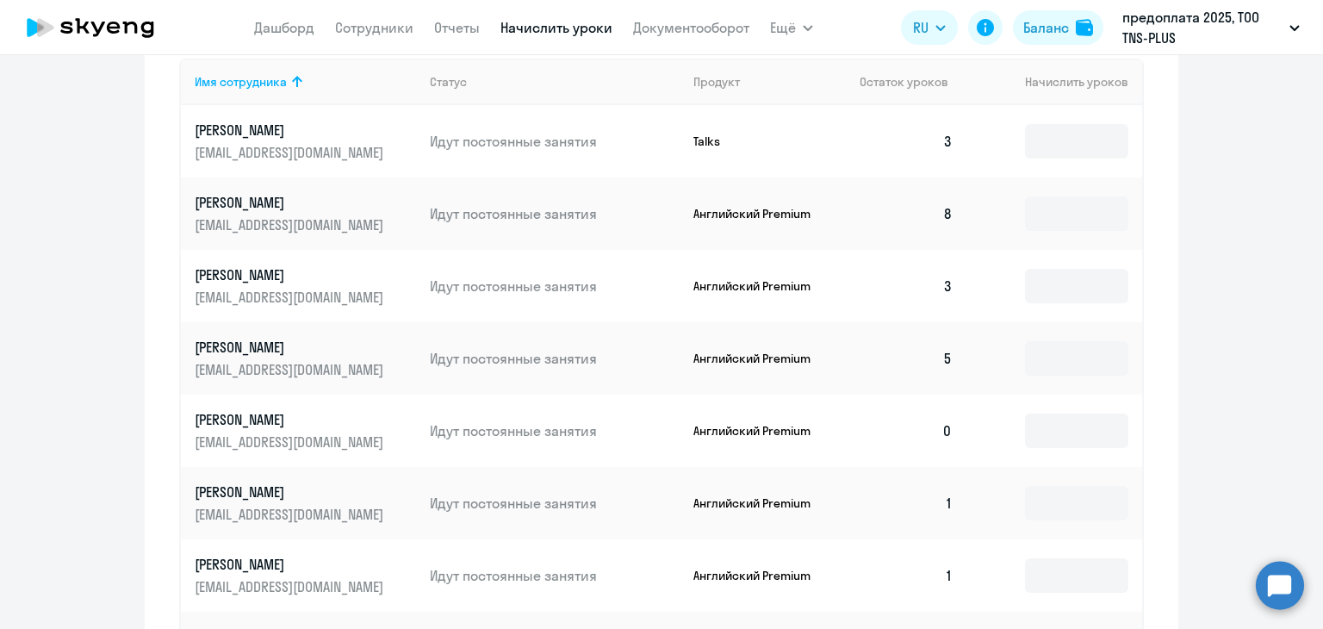
scroll to position [689, 0]
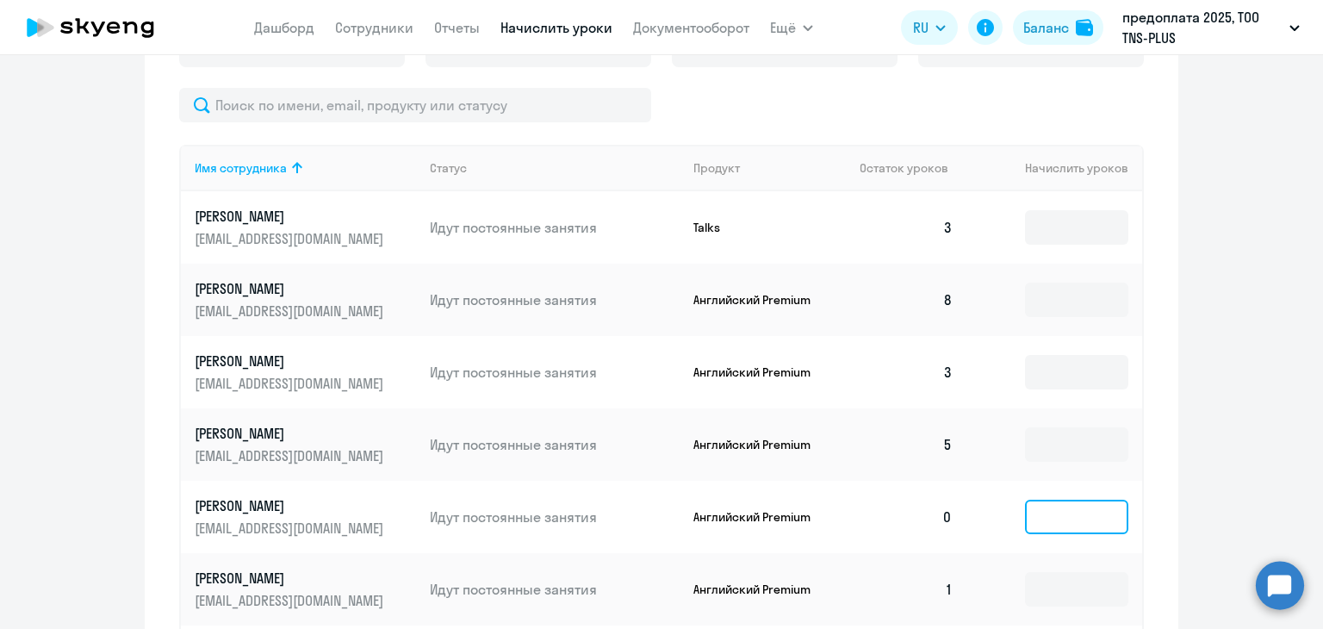
click at [1050, 518] on input at bounding box center [1076, 517] width 103 height 34
click at [1207, 493] on ng-component "Рекомендуем создать шаблон автоначислений Уроки больше не придётся начислять вр…" at bounding box center [661, 191] width 1323 height 1598
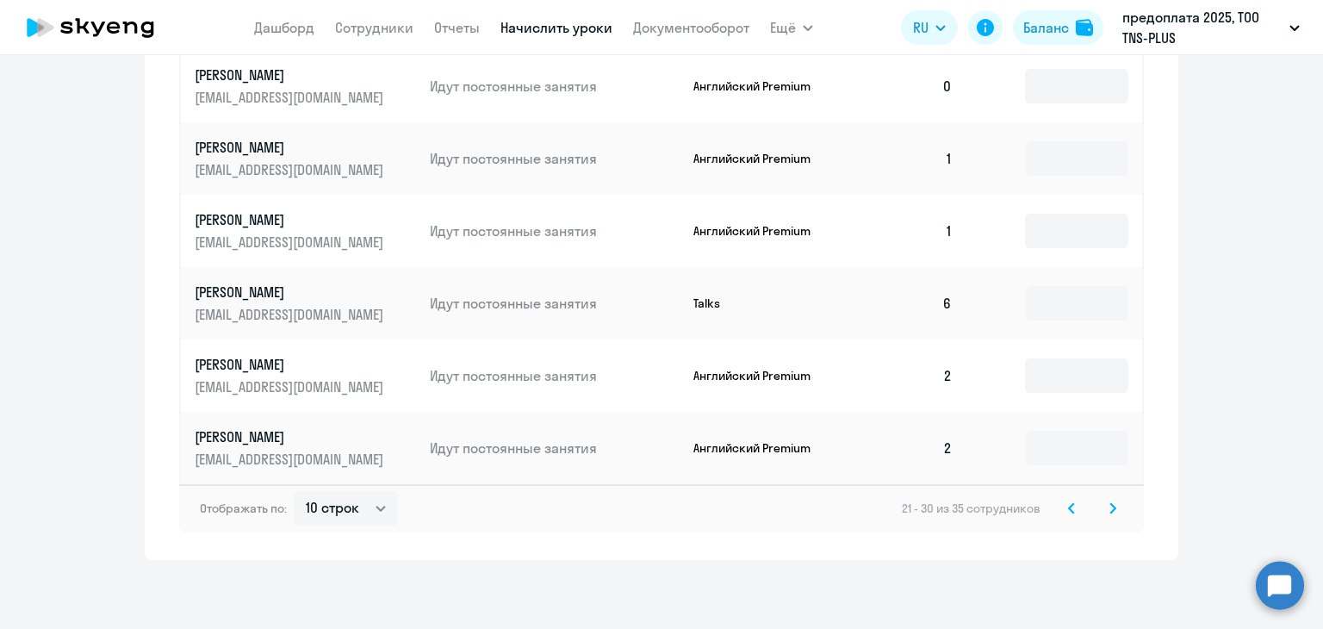
drag, startPoint x: 1288, startPoint y: 201, endPoint x: 1157, endPoint y: 240, distance: 136.8
click at [1068, 506] on icon at bounding box center [1071, 508] width 7 height 12
click at [1068, 502] on icon at bounding box center [1071, 508] width 7 height 12
click at [1109, 508] on icon at bounding box center [1112, 508] width 7 height 12
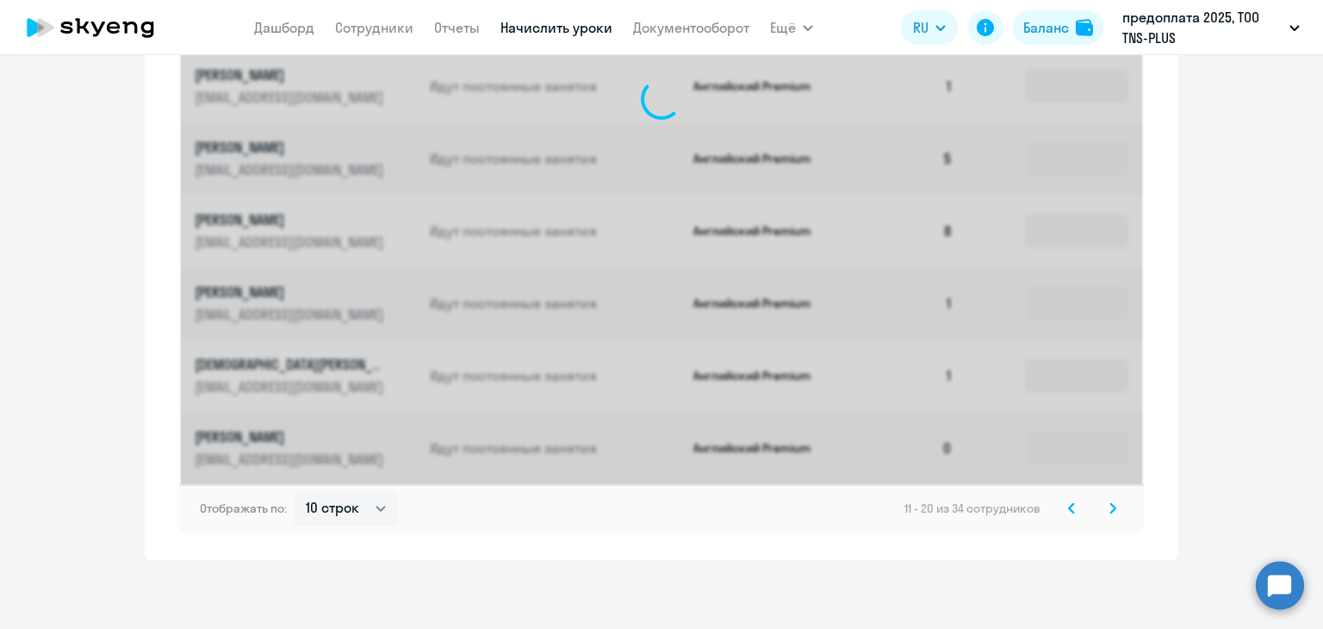
click at [1109, 508] on icon at bounding box center [1112, 508] width 7 height 12
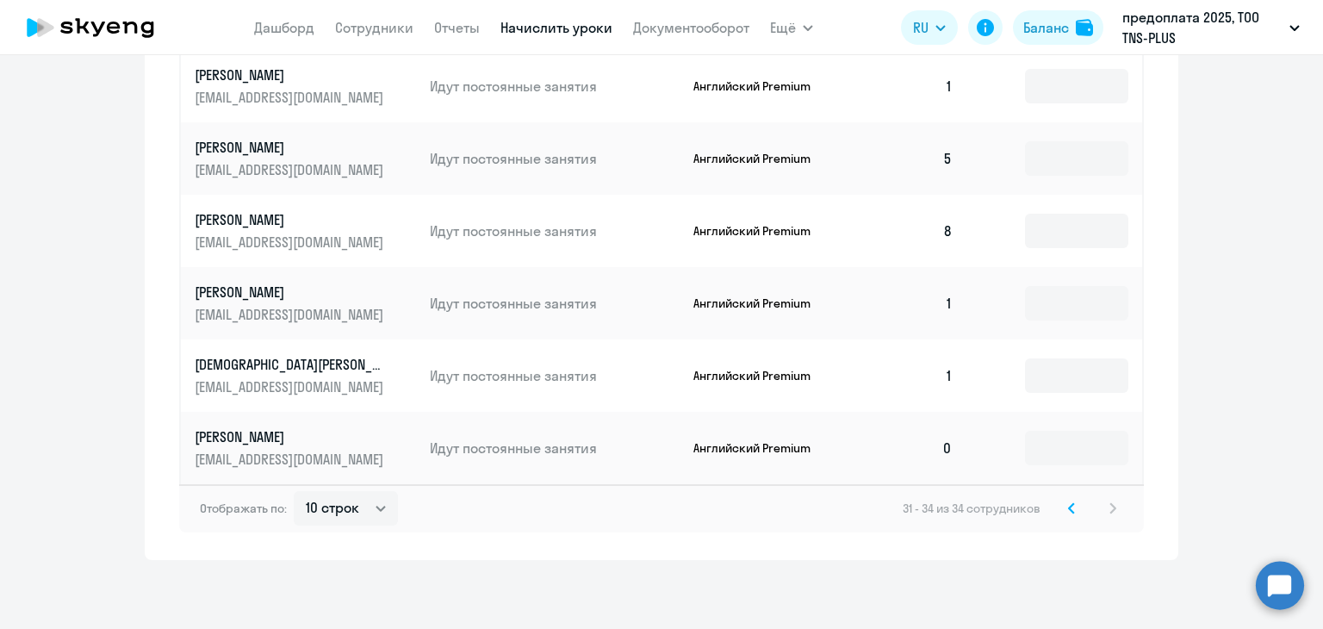
click at [1105, 507] on div "31 - 34 из 34 сотрудников" at bounding box center [1013, 508] width 220 height 21
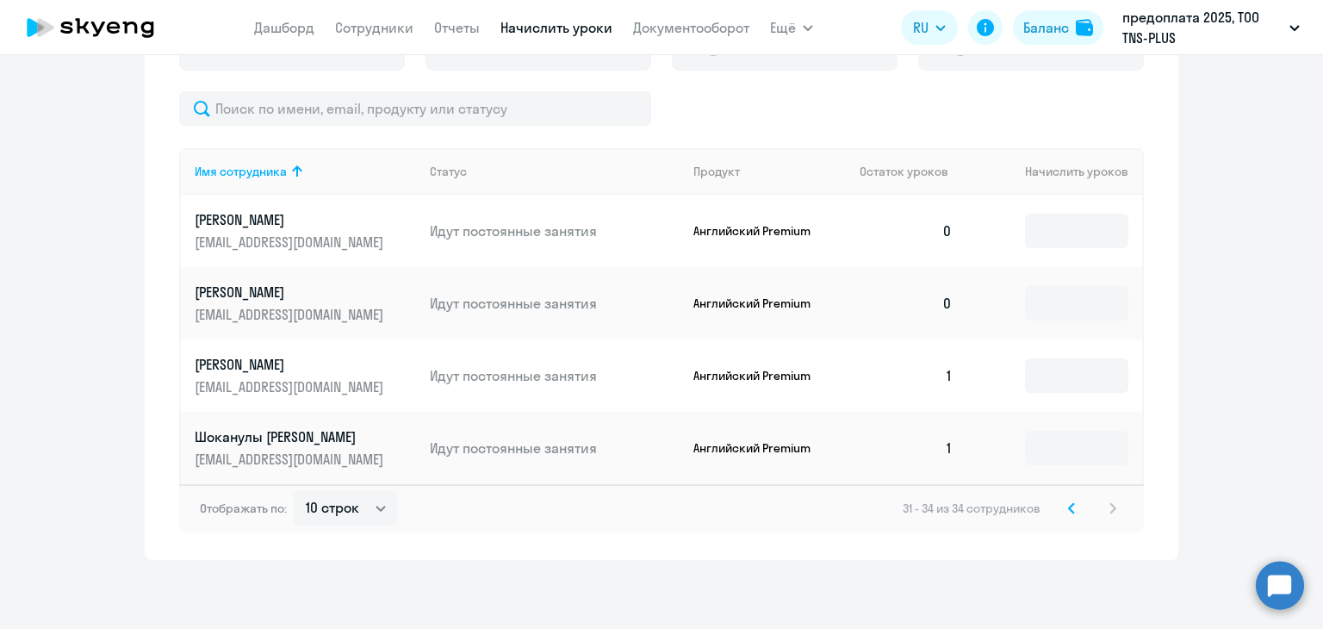
click at [1068, 517] on svg-icon at bounding box center [1071, 508] width 21 height 21
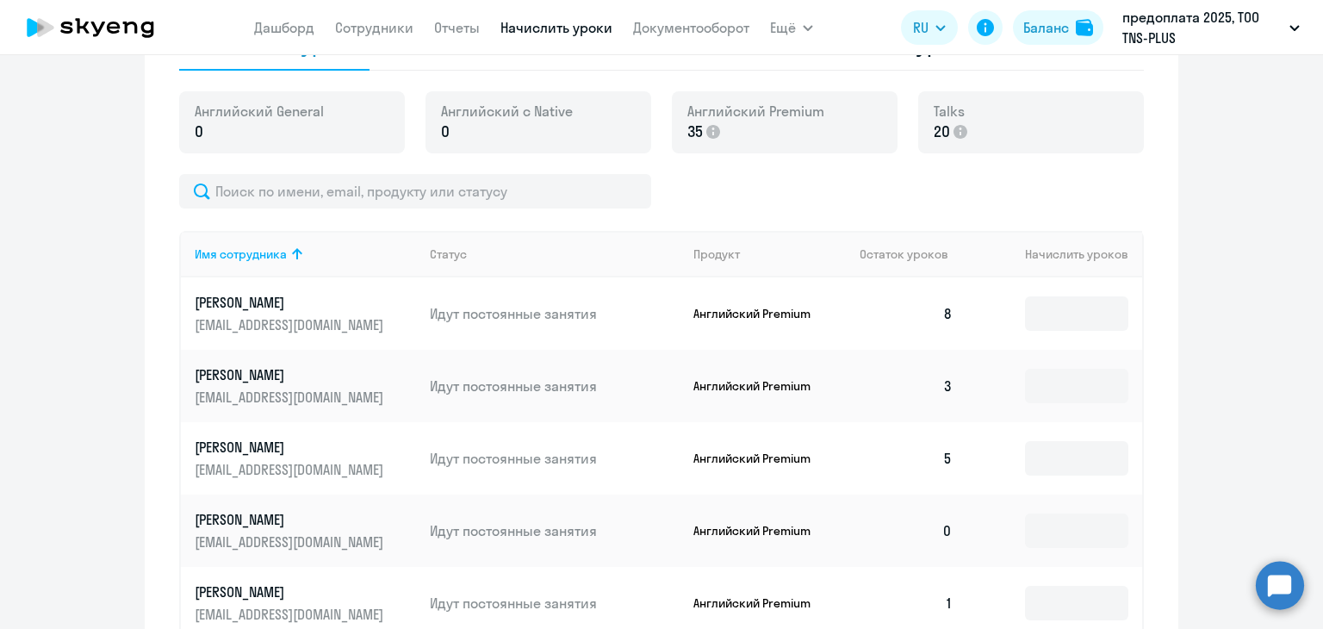
scroll to position [1120, 0]
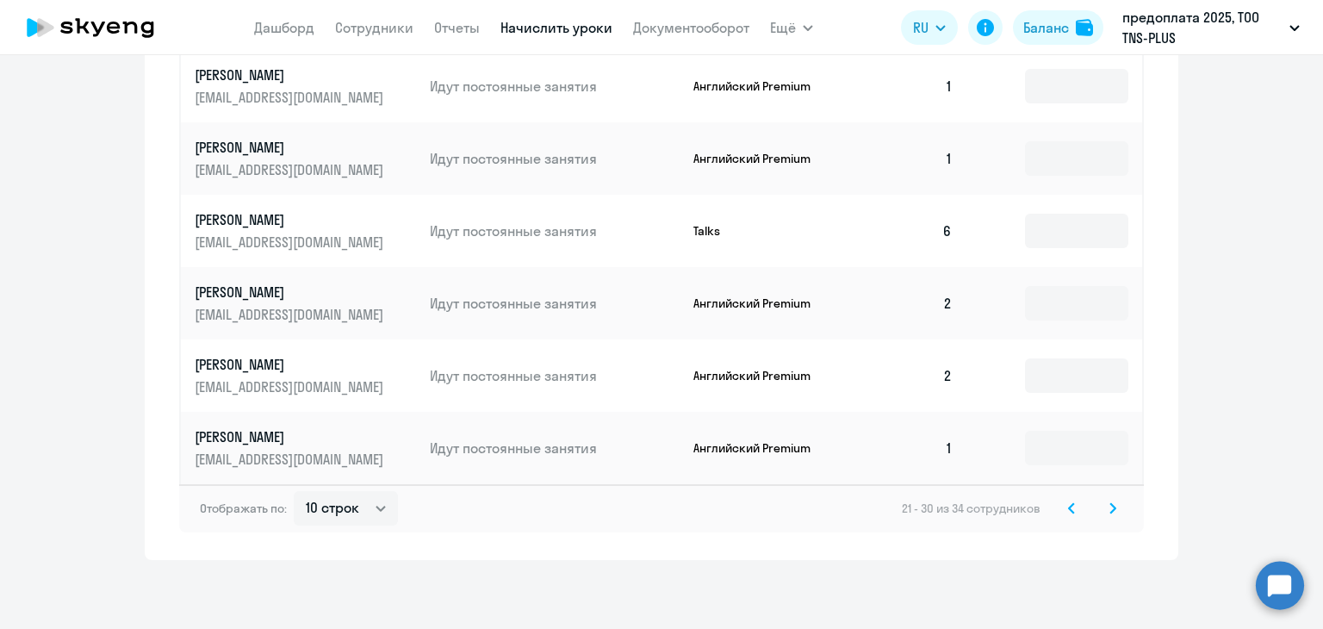
click at [1068, 504] on icon at bounding box center [1071, 508] width 7 height 12
click at [1109, 511] on icon at bounding box center [1112, 508] width 7 height 12
click at [1068, 515] on svg-icon at bounding box center [1071, 508] width 21 height 21
click at [1068, 507] on icon at bounding box center [1071, 508] width 7 height 12
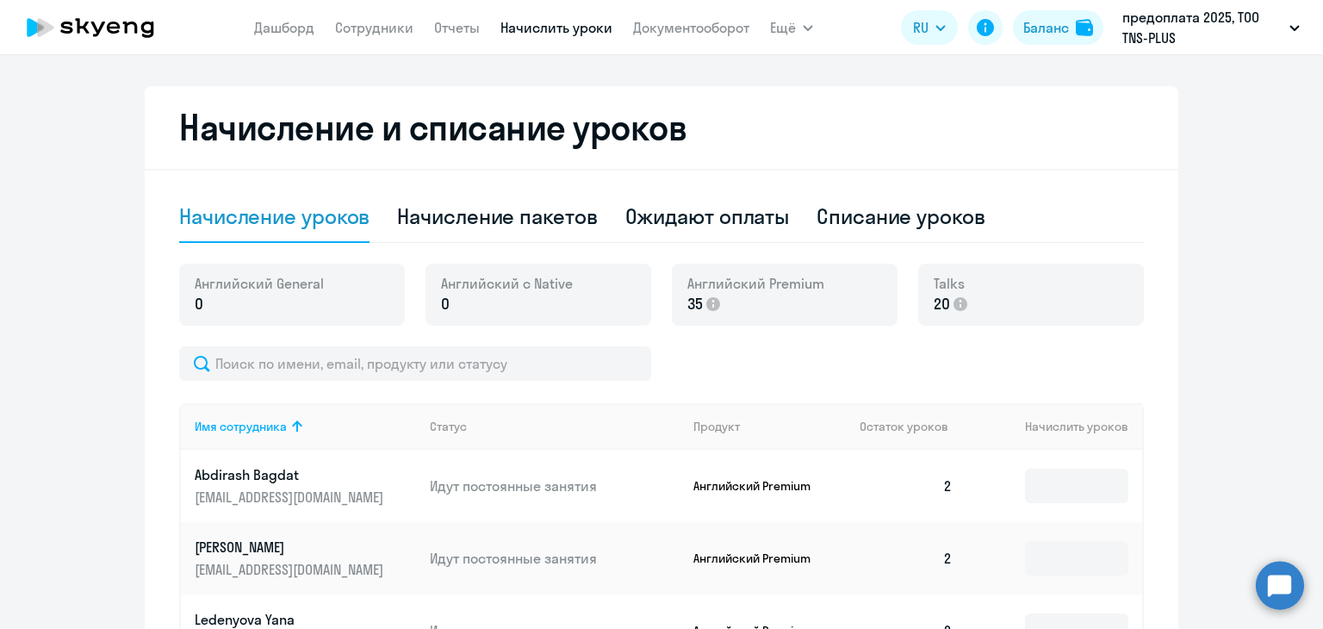
scroll to position [0, 0]
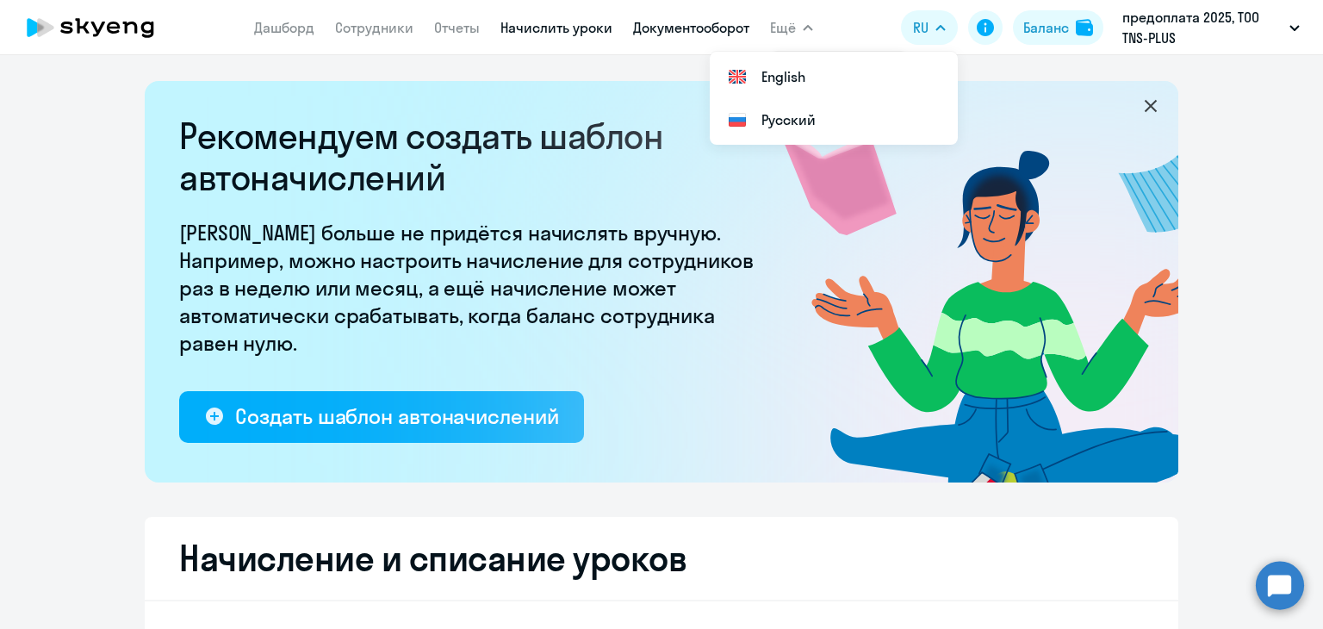
click at [666, 19] on link "Документооборот" at bounding box center [691, 27] width 116 height 17
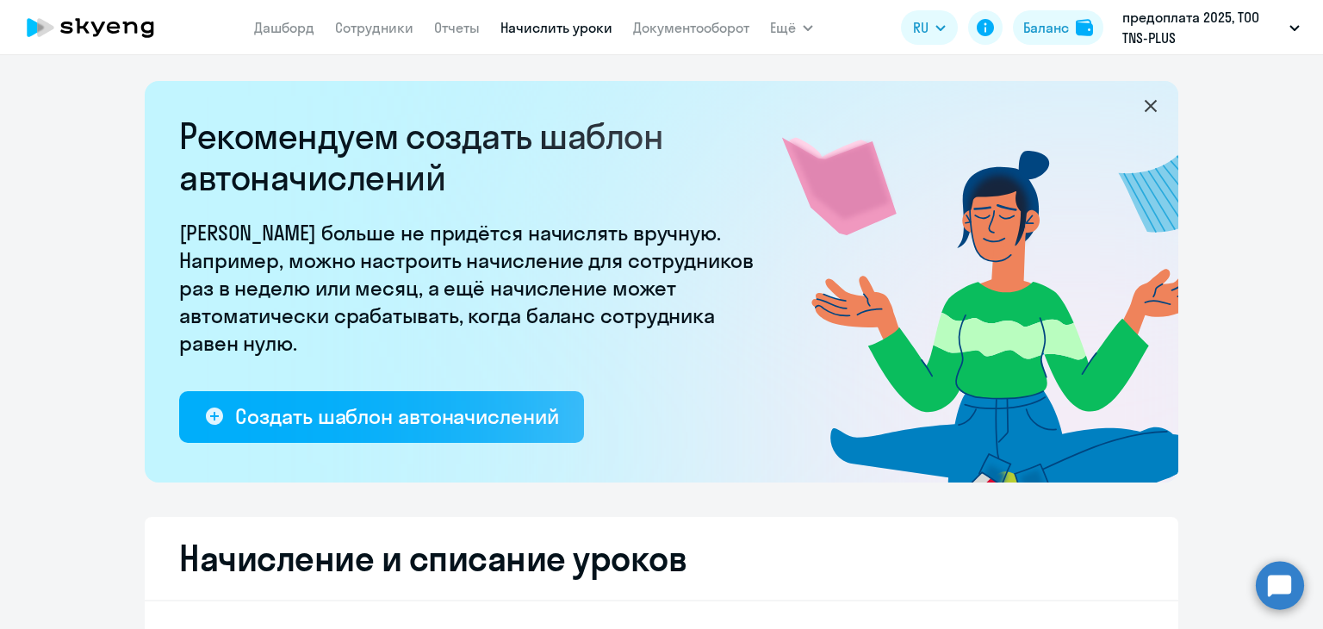
click at [554, 26] on link "Начислить уроки" at bounding box center [556, 27] width 112 height 17
select select "10"
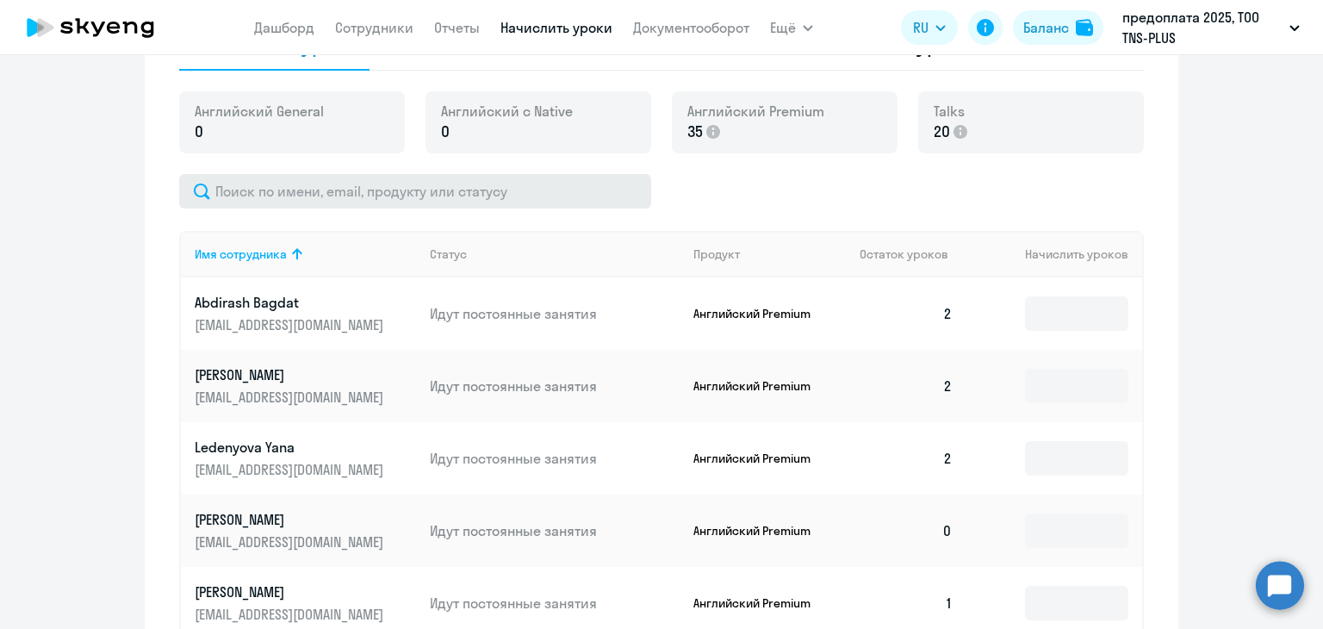
scroll to position [517, 0]
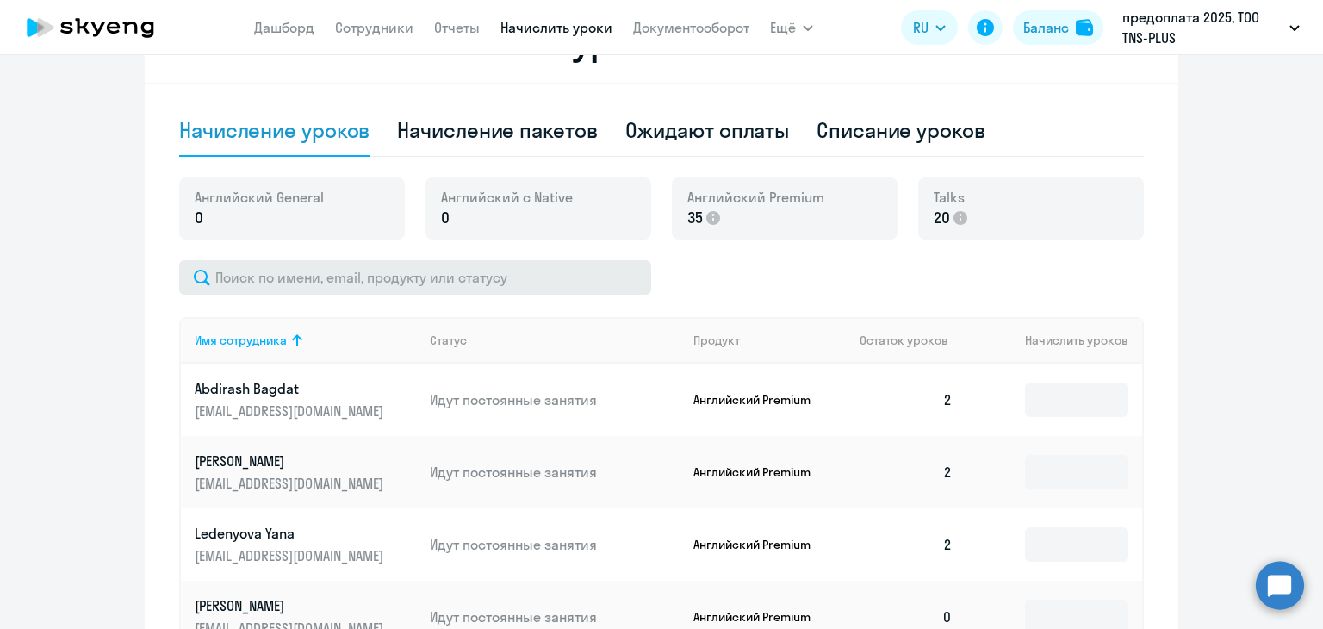
click at [321, 197] on div "Английский General 0" at bounding box center [292, 208] width 226 height 62
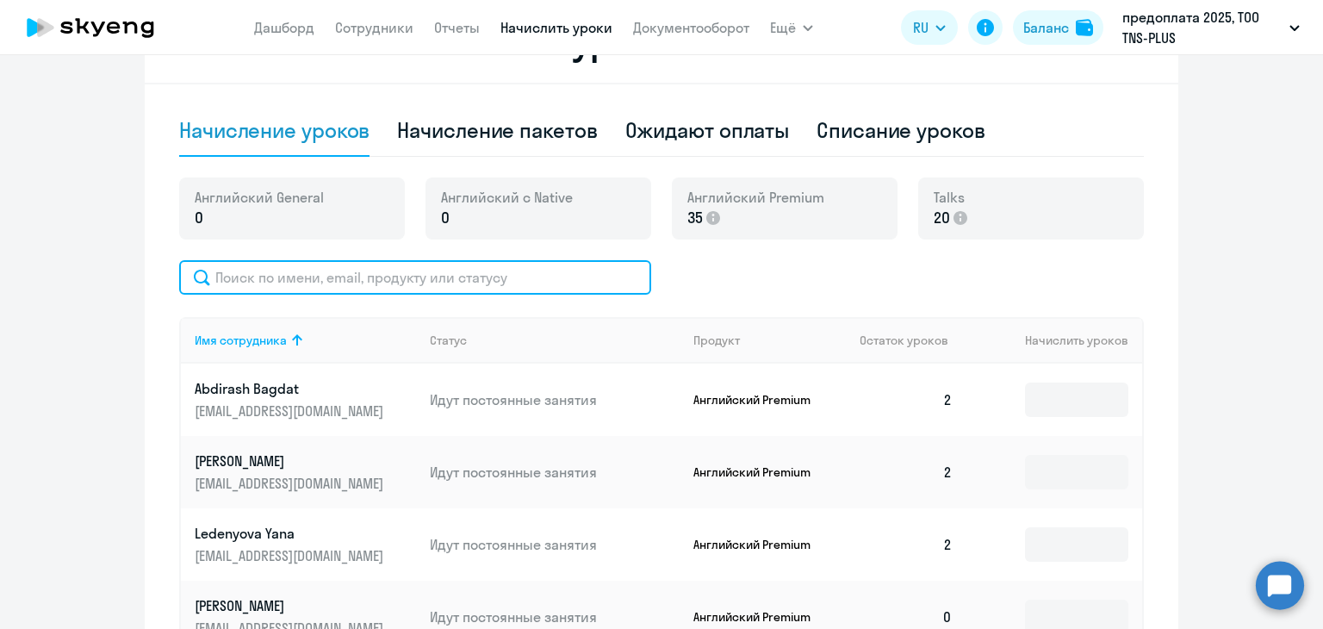
click at [324, 273] on input "text" at bounding box center [415, 277] width 472 height 34
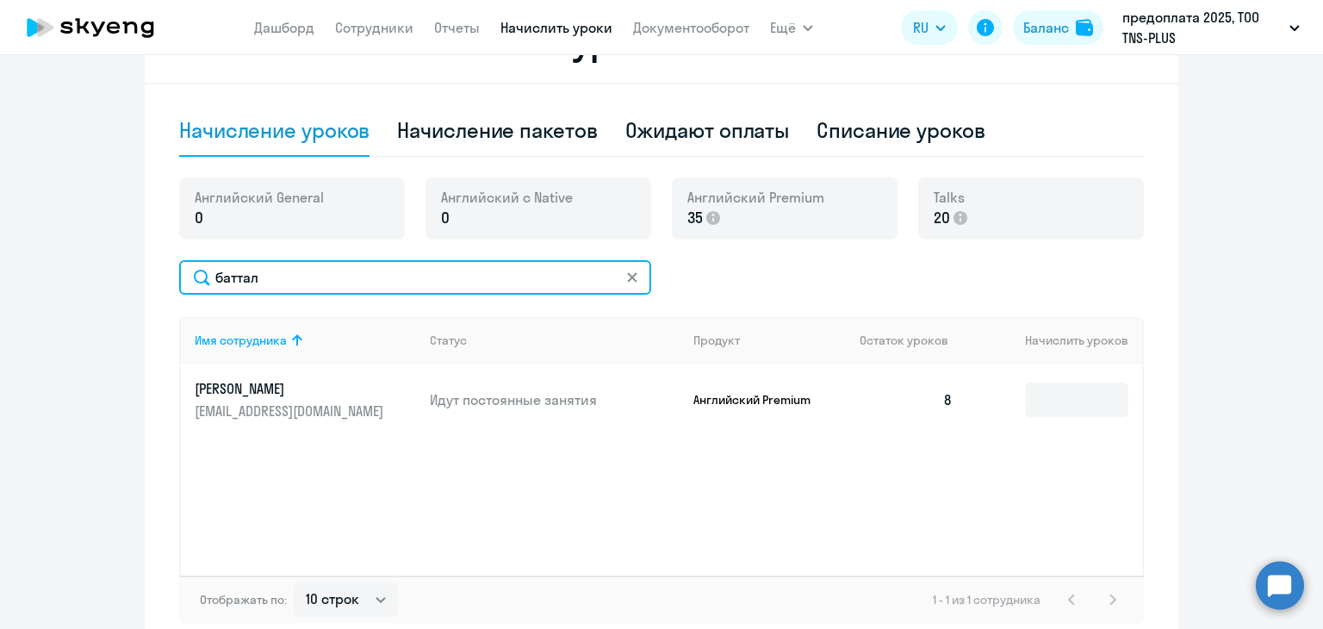
type input "баттал"
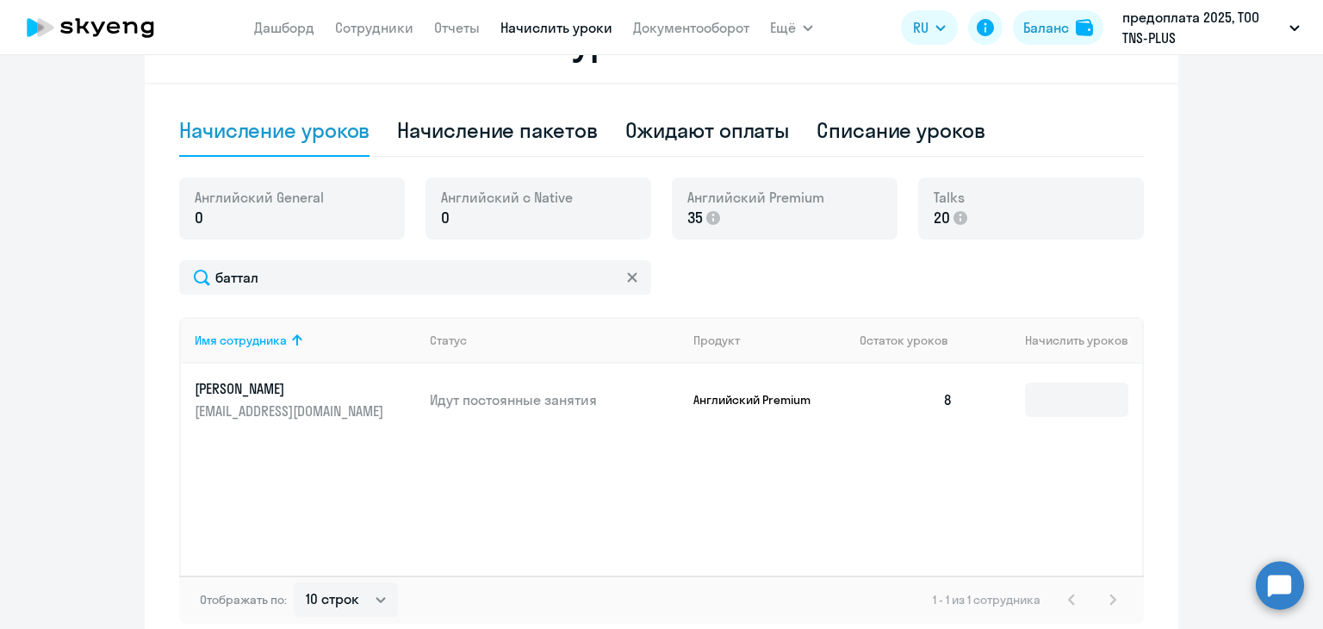
click at [940, 456] on div "Имя сотрудника Статус Продукт Остаток уроков Начислить уроков Батталханов Тунгы…" at bounding box center [661, 446] width 965 height 258
